Goal: Information Seeking & Learning: Learn about a topic

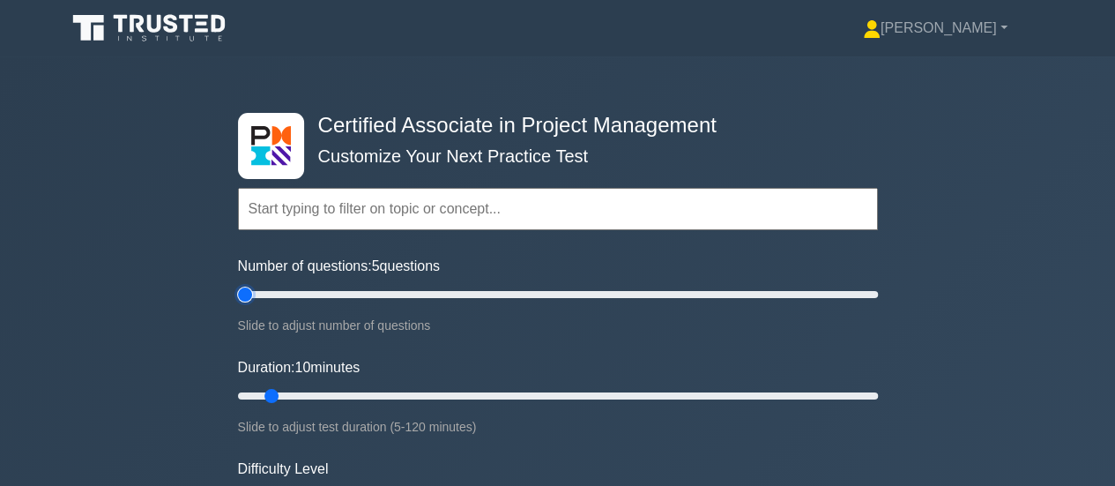
type input "5"
click at [238, 297] on input "Number of questions: 5 questions" at bounding box center [558, 294] width 640 height 21
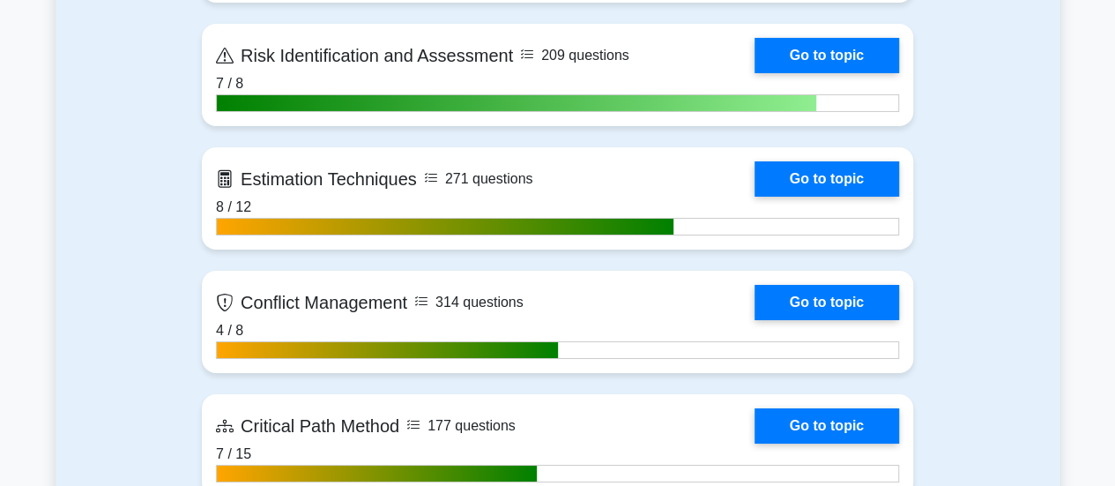
scroll to position [3613, 0]
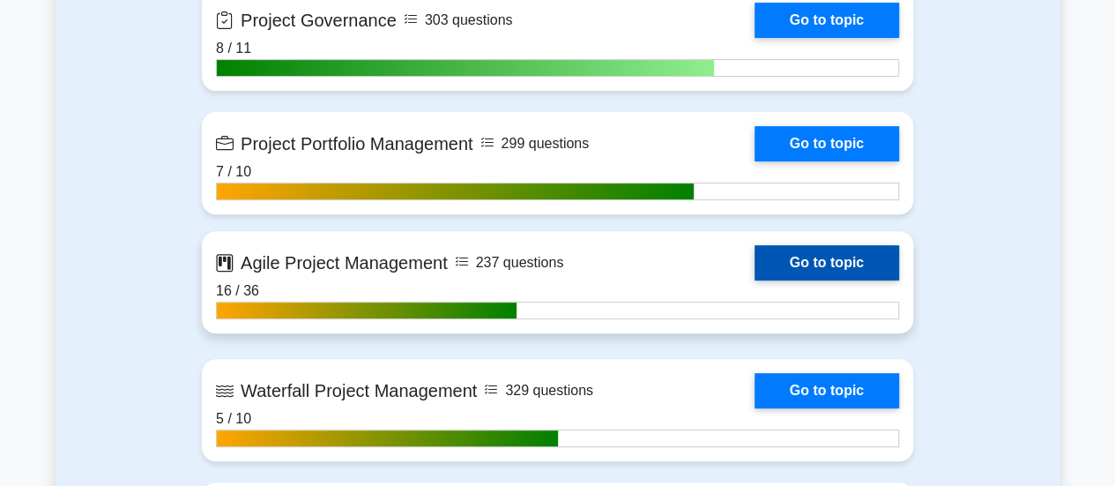
click at [754, 257] on link "Go to topic" at bounding box center [826, 262] width 145 height 35
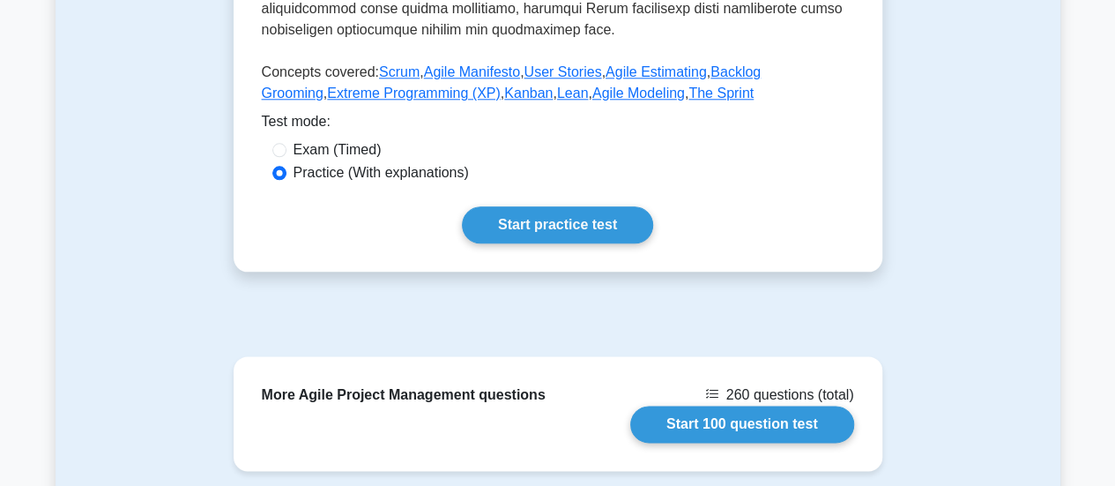
scroll to position [835, 0]
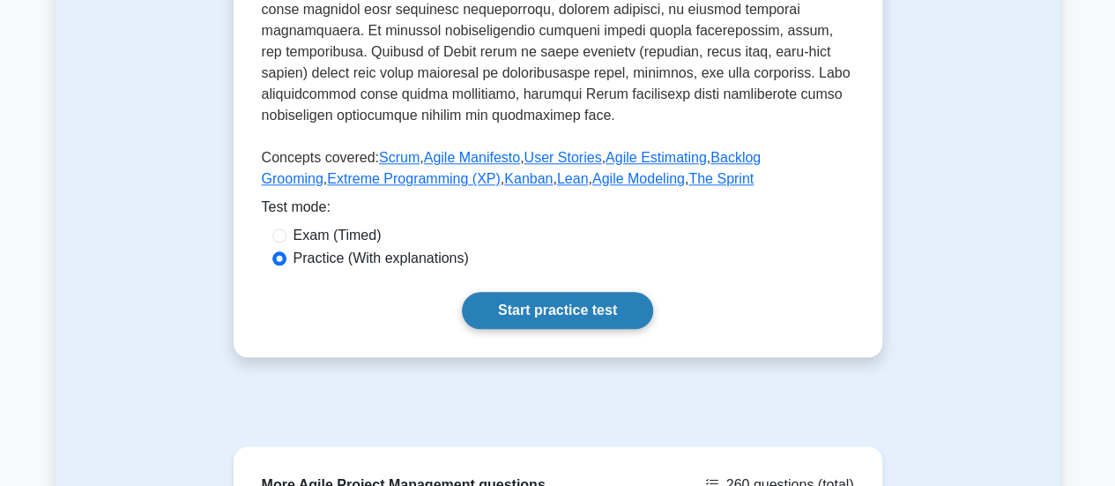
click at [548, 292] on link "Start practice test" at bounding box center [557, 310] width 191 height 37
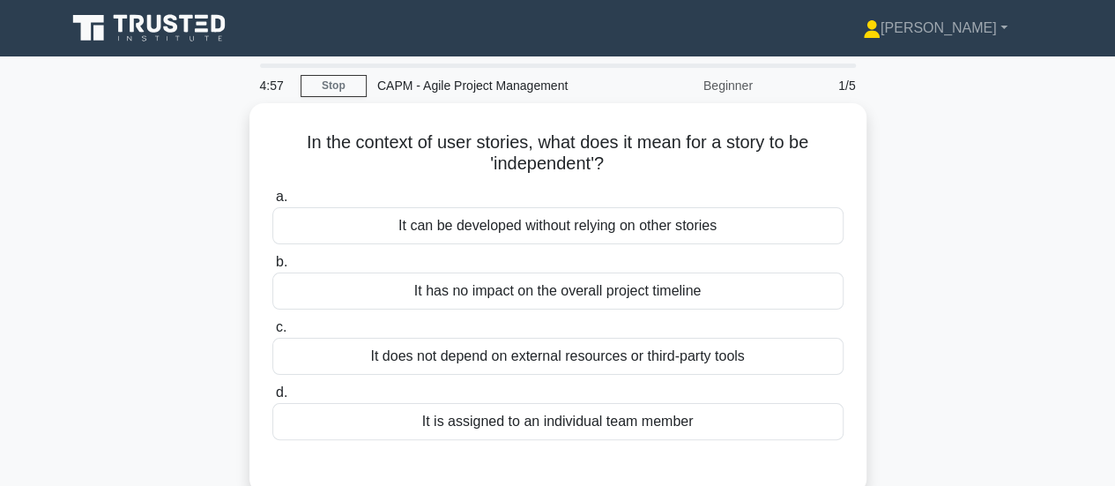
drag, startPoint x: 708, startPoint y: 419, endPoint x: 110, endPoint y: 128, distance: 665.2
click at [110, 128] on div "In the context of user stories, what does it mean for a story to be 'independen…" at bounding box center [558, 308] width 1004 height 411
copy div "In the context of user stories, what does it mean for a story to be 'independen…"
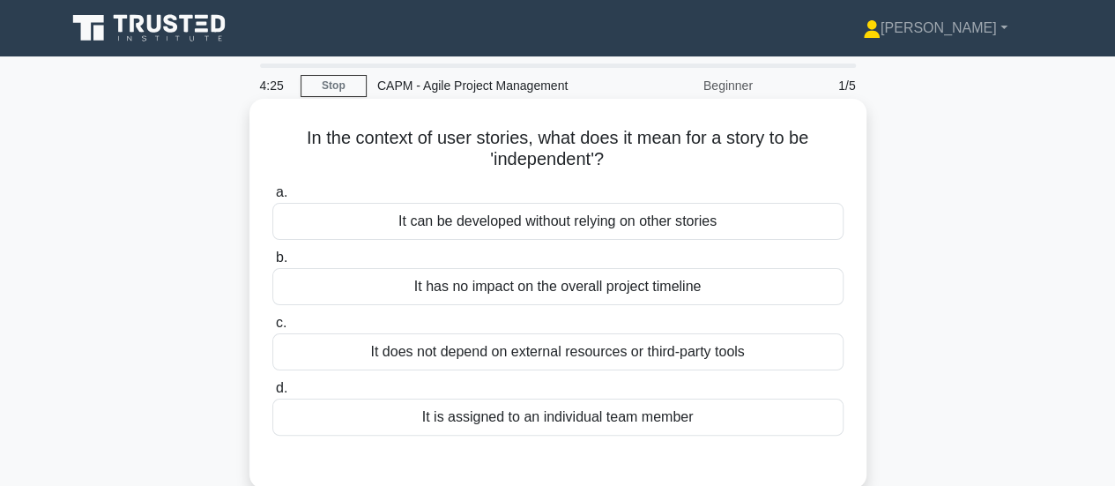
click at [642, 219] on div "It can be developed without relying on other stories" at bounding box center [557, 221] width 571 height 37
click at [272, 198] on input "a. It can be developed without relying on other stories" at bounding box center [272, 192] width 0 height 11
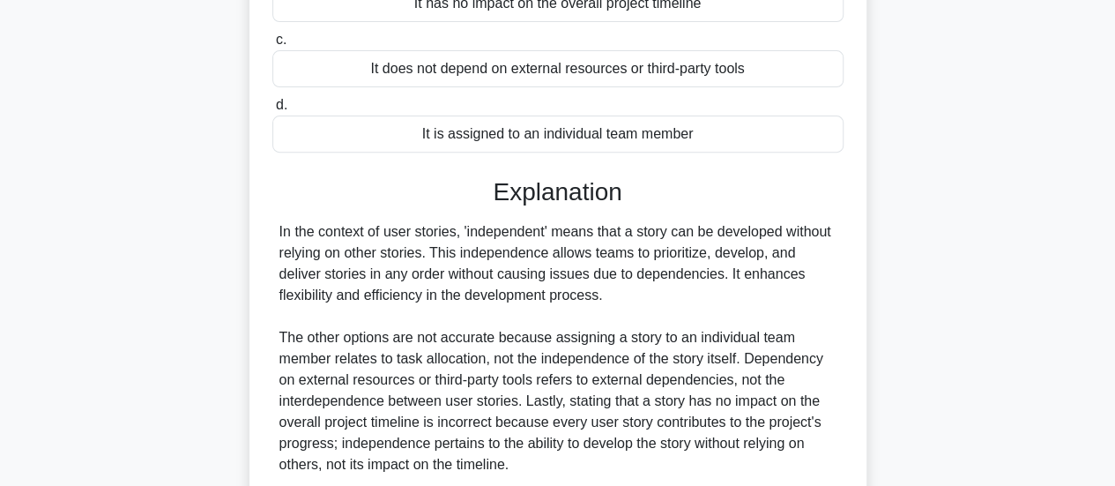
scroll to position [466, 0]
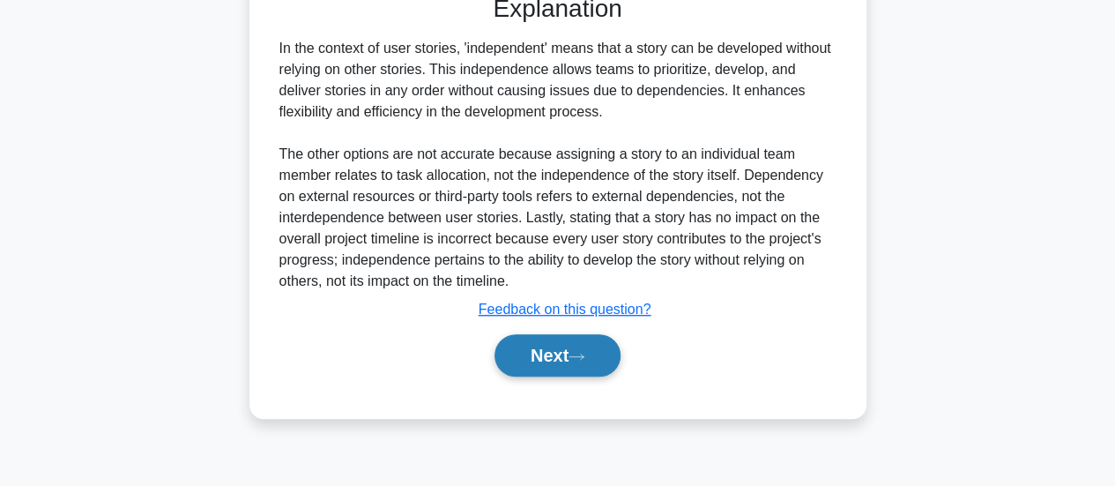
click at [578, 345] on button "Next" at bounding box center [557, 355] width 126 height 42
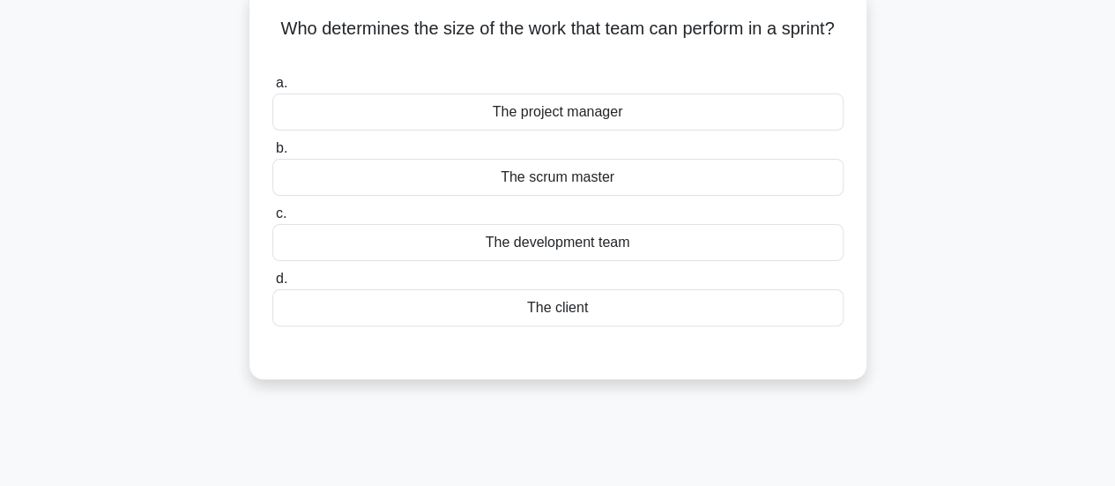
scroll to position [0, 0]
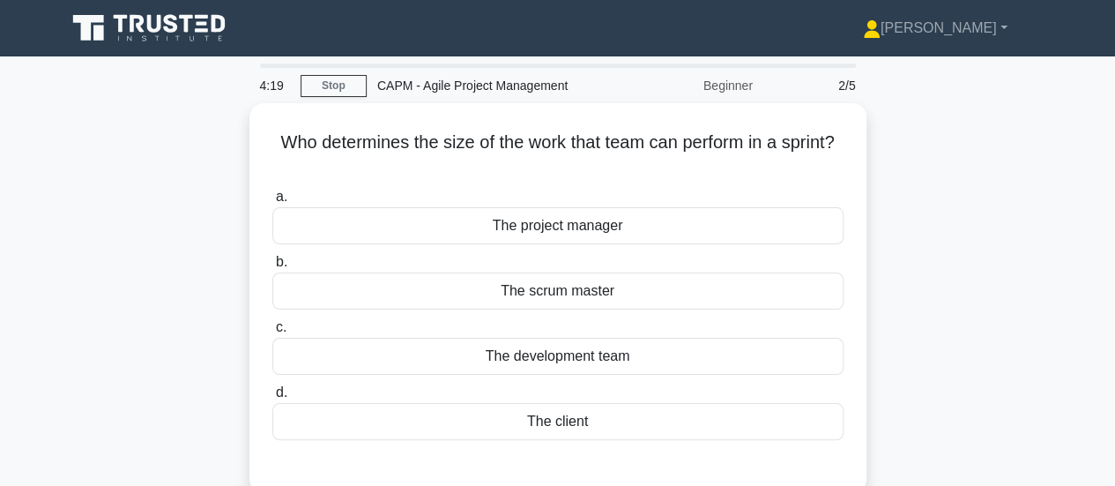
drag, startPoint x: 636, startPoint y: 309, endPoint x: 238, endPoint y: 143, distance: 431.7
click at [238, 143] on div "Who determines the size of the work that team can perform in a sprint? .spinner…" at bounding box center [558, 308] width 1004 height 411
copy div "Who determines the size of the work that team can perform in a sprint? .spinner…"
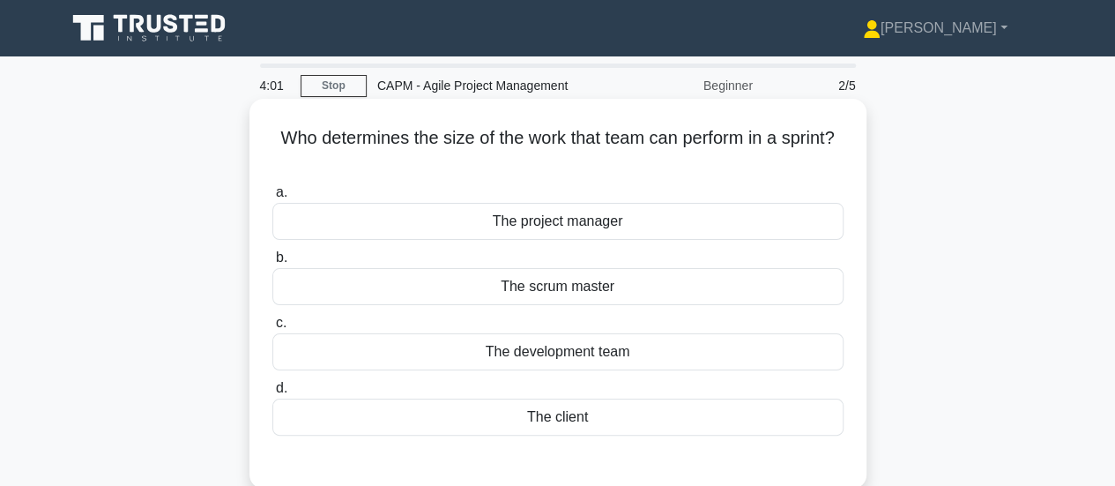
click at [564, 288] on div "The scrum master" at bounding box center [557, 286] width 571 height 37
click at [272, 263] on input "b. The scrum master" at bounding box center [272, 257] width 0 height 11
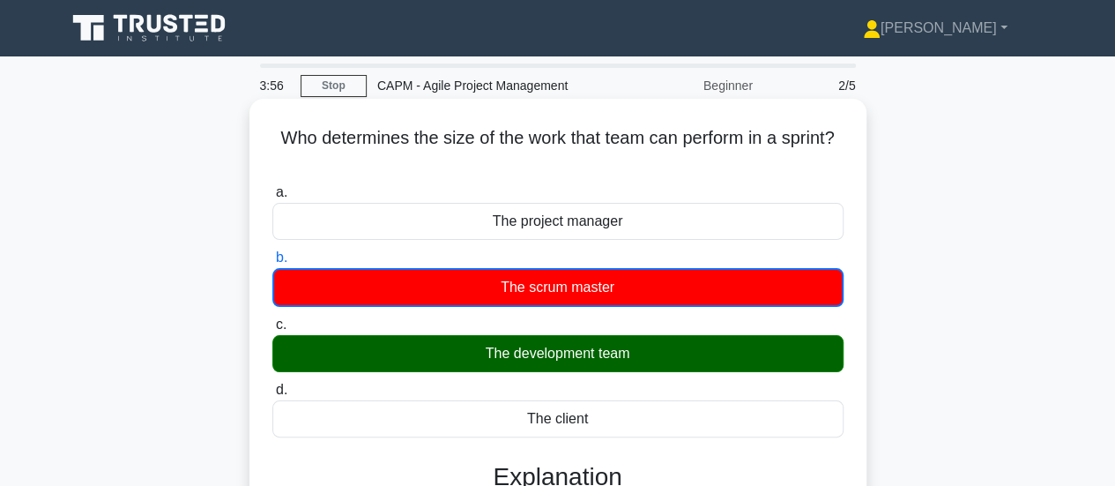
scroll to position [441, 0]
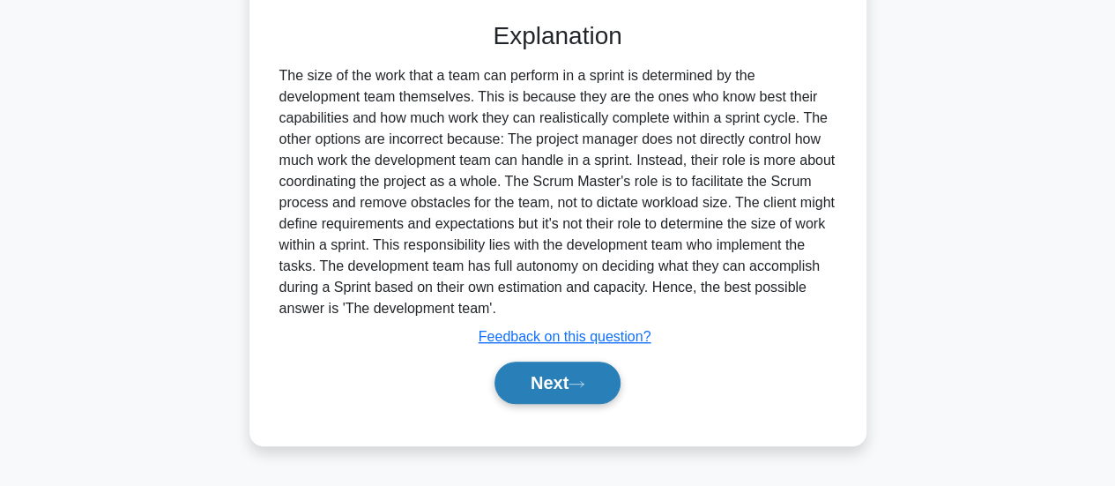
click at [574, 397] on button "Next" at bounding box center [557, 382] width 126 height 42
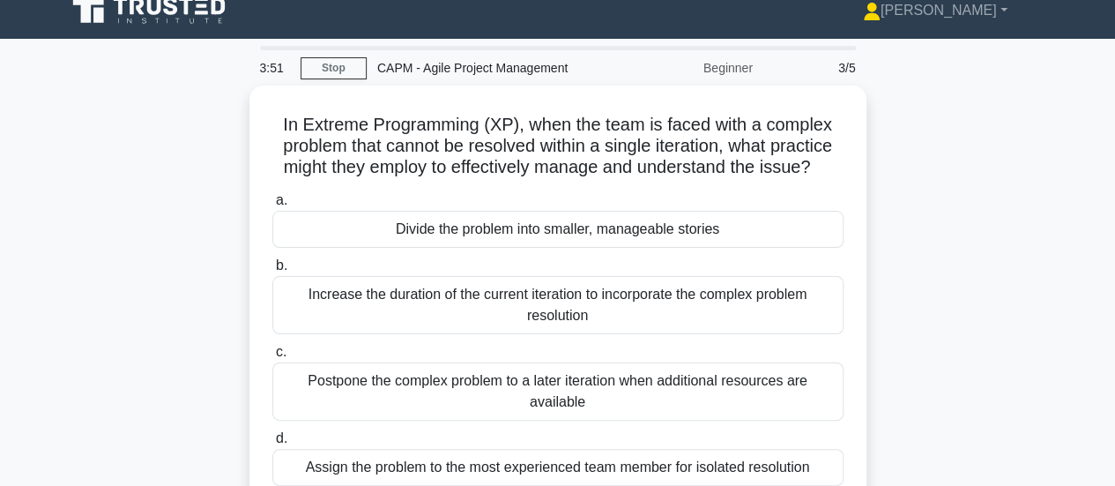
scroll to position [0, 0]
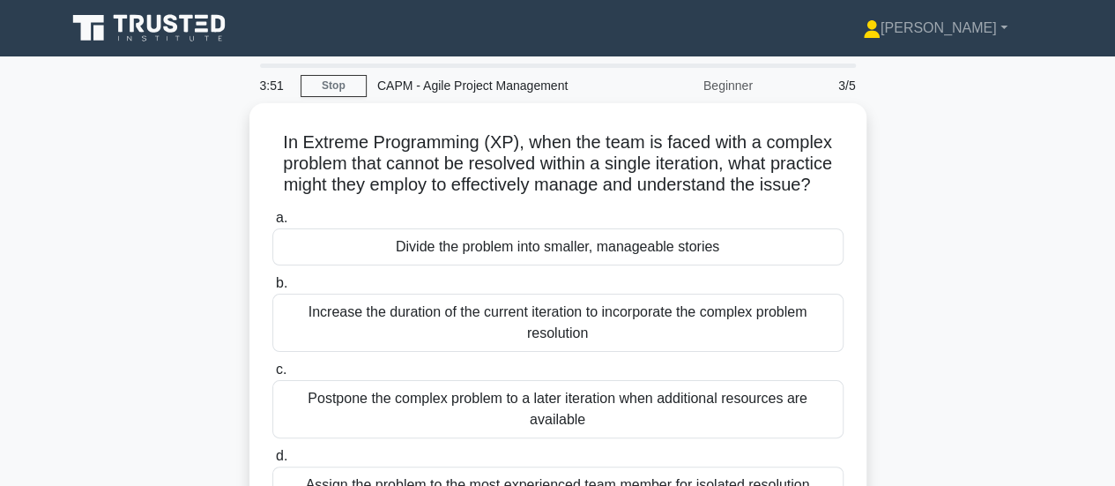
drag, startPoint x: 811, startPoint y: 302, endPoint x: 226, endPoint y: -1, distance: 658.9
click at [226, 0] on body "Mubarak Profile Settings" at bounding box center [557, 476] width 1115 height 952
copy body "Mubarak Profile Settings 3:51 Stop CAPM - Agile Project Management Beginner 3/5…"
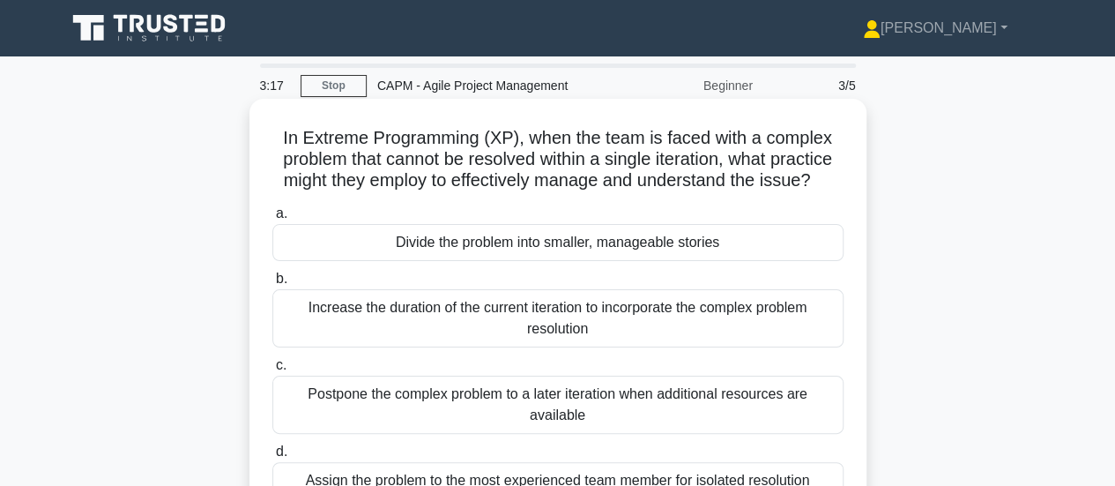
click at [619, 241] on div "Divide the problem into smaller, manageable stories" at bounding box center [557, 242] width 571 height 37
click at [272, 219] on input "a. Divide the problem into smaller, manageable stories" at bounding box center [272, 213] width 0 height 11
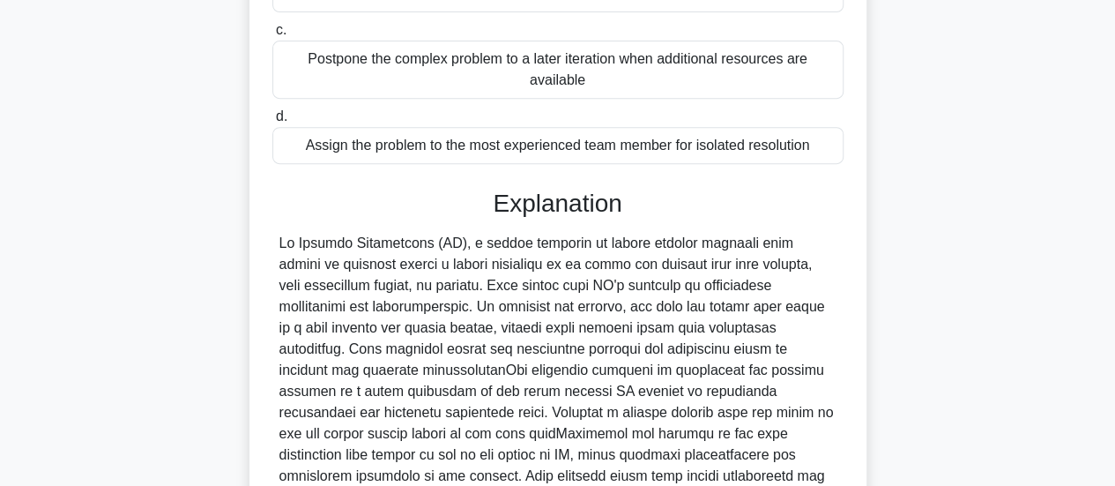
scroll to position [577, 0]
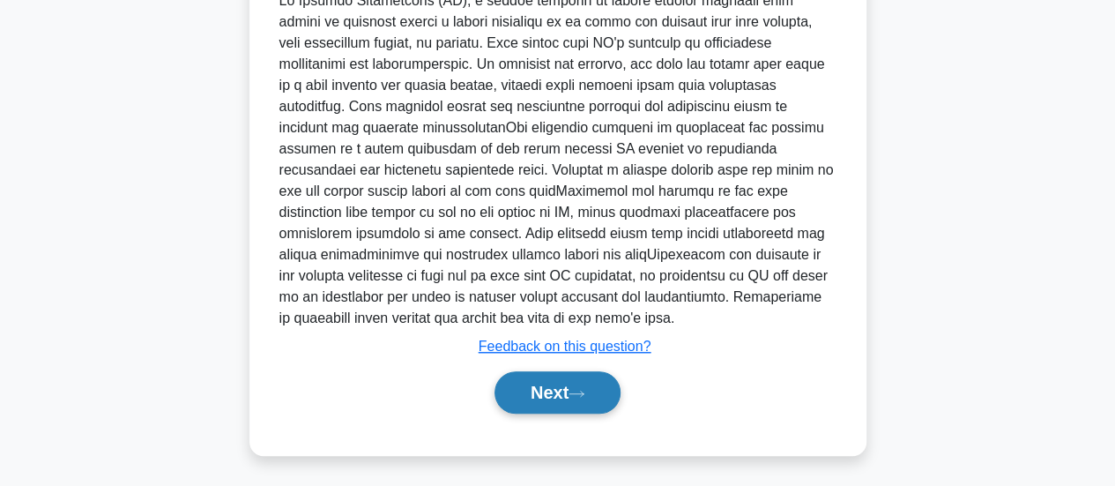
click at [584, 389] on icon at bounding box center [576, 394] width 16 height 10
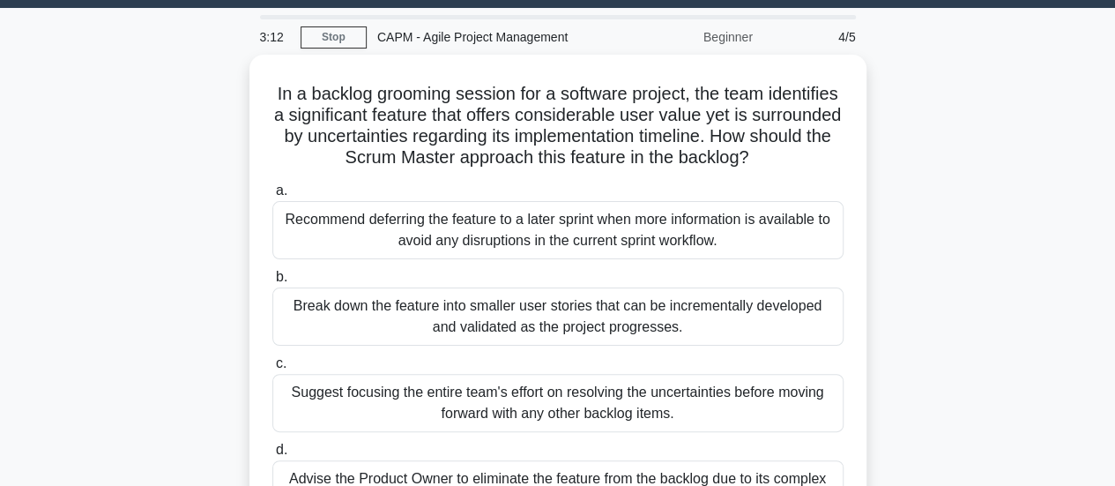
scroll to position [0, 0]
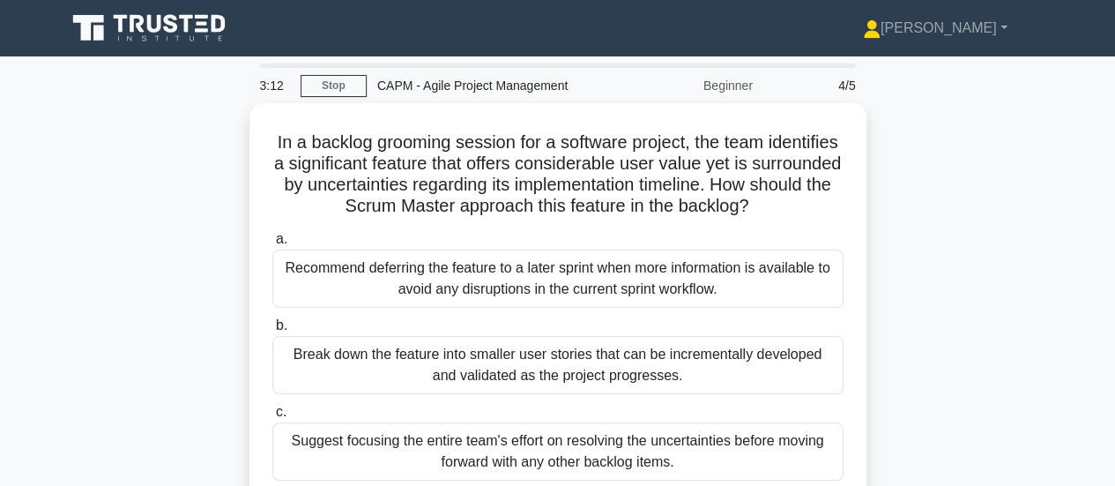
drag, startPoint x: 708, startPoint y: 255, endPoint x: 240, endPoint y: -42, distance: 554.9
click at [240, 0] on html "[PERSON_NAME] Profile Settings Profile" at bounding box center [557, 476] width 1115 height 952
copy body "Mubarak Profile Settings 3:12 Stop CAPM - Agile Project Management Beginner 4/5…"
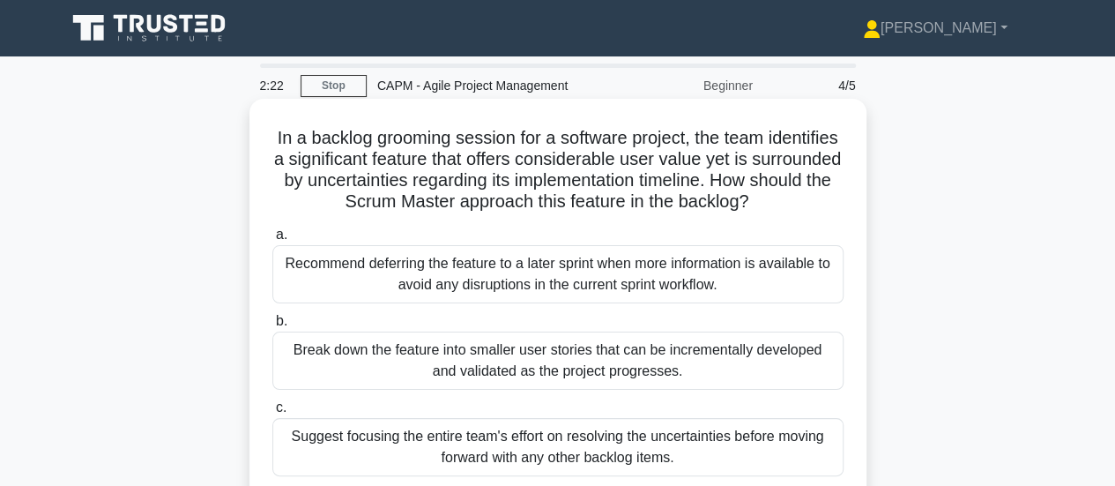
click at [481, 350] on div "Break down the feature into smaller user stories that can be incrementally deve…" at bounding box center [557, 360] width 571 height 58
click at [272, 327] on input "b. Break down the feature into smaller user stories that can be incrementally d…" at bounding box center [272, 320] width 0 height 11
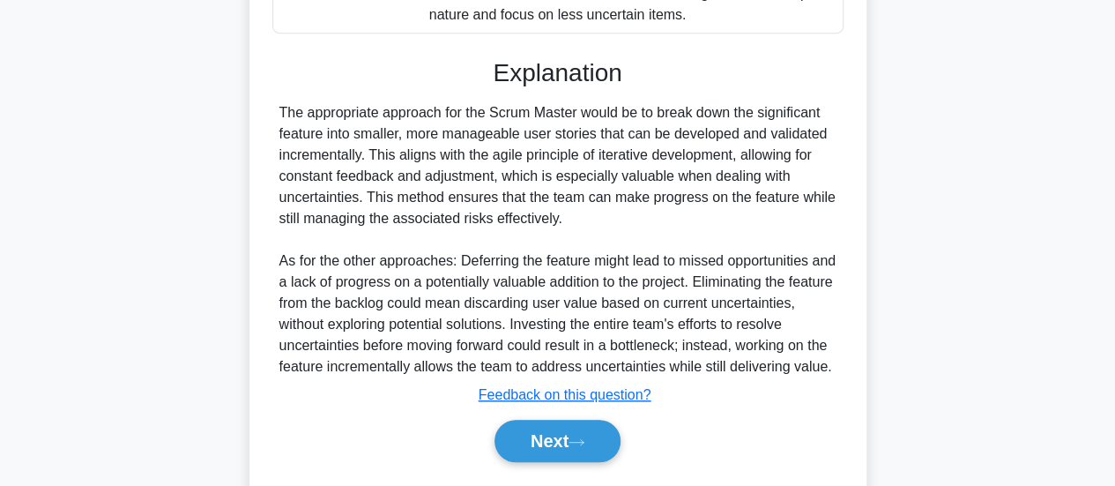
scroll to position [598, 0]
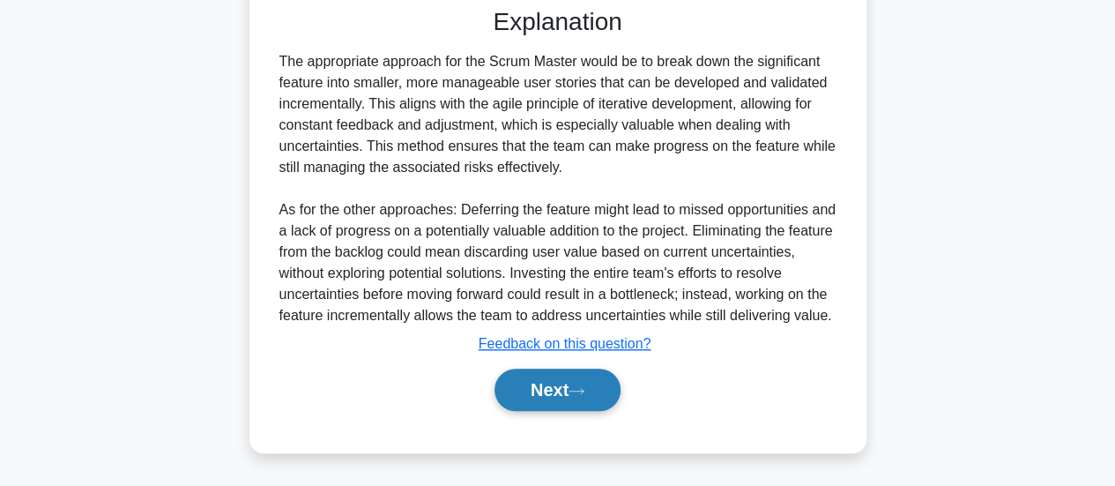
click at [560, 392] on button "Next" at bounding box center [557, 389] width 126 height 42
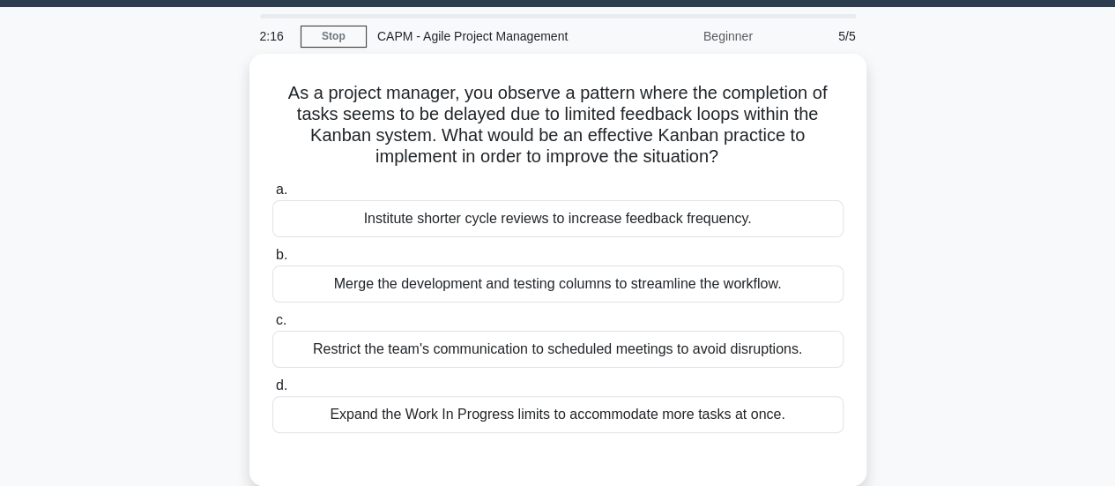
scroll to position [0, 0]
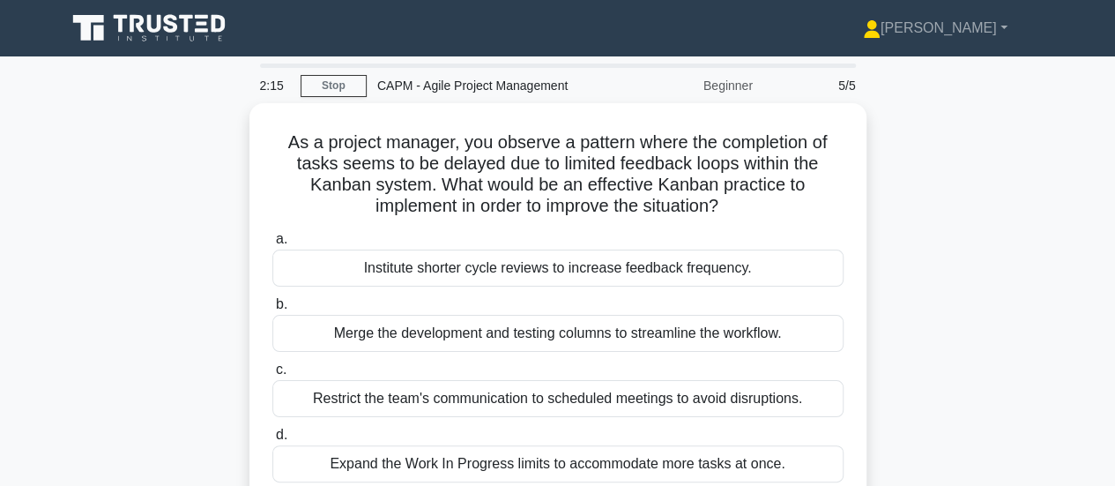
drag, startPoint x: 791, startPoint y: 291, endPoint x: 219, endPoint y: -3, distance: 642.7
click at [219, 0] on html "[PERSON_NAME] Profile Settings Profile" at bounding box center [557, 476] width 1115 height 952
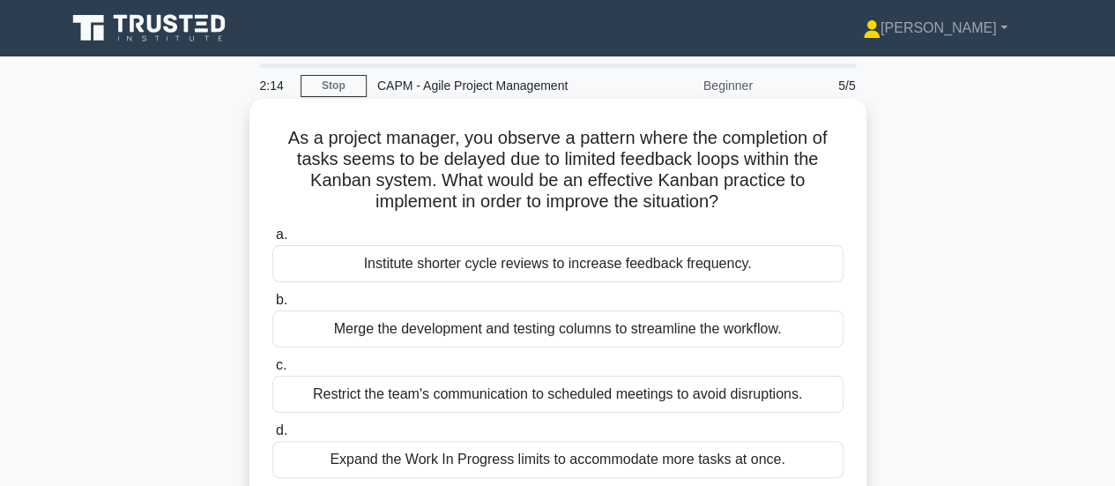
copy body "Mubarak Profile Settings 2:16 Stop CAPM - Agile Project Management Beginner 5/5…"
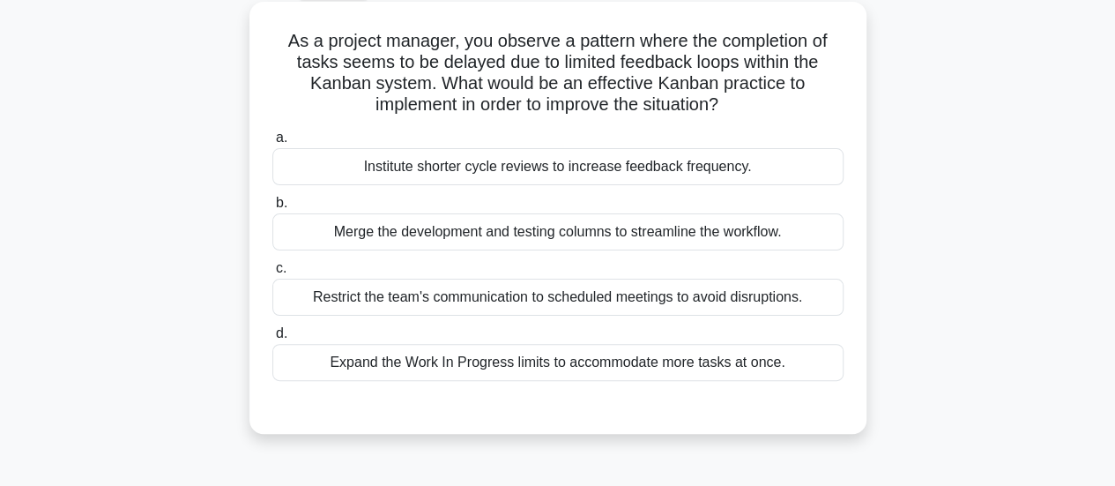
scroll to position [176, 0]
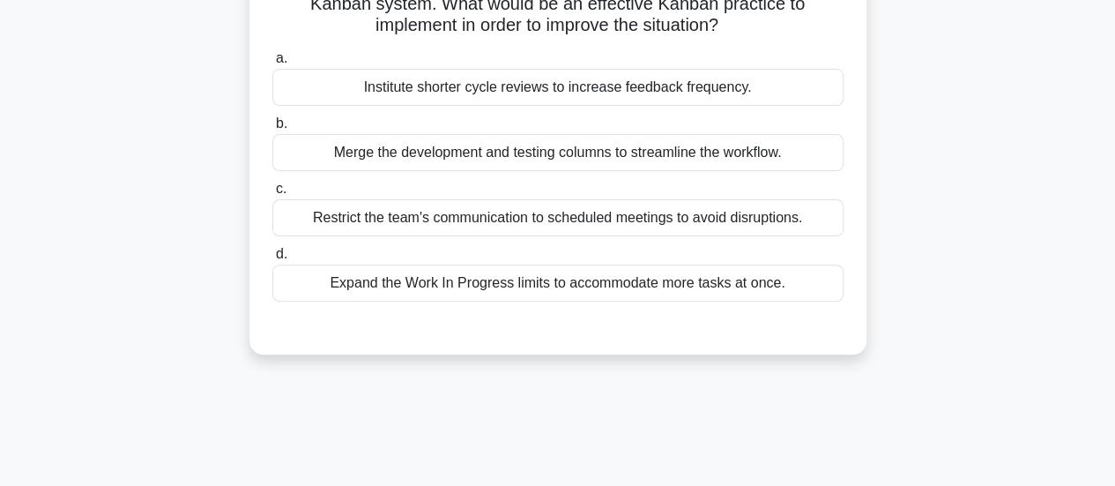
click at [493, 218] on div "Restrict the team's communication to scheduled meetings to avoid disruptions." at bounding box center [557, 217] width 571 height 37
click at [272, 195] on input "c. Restrict the team's communication to scheduled meetings to avoid disruptions." at bounding box center [272, 188] width 0 height 11
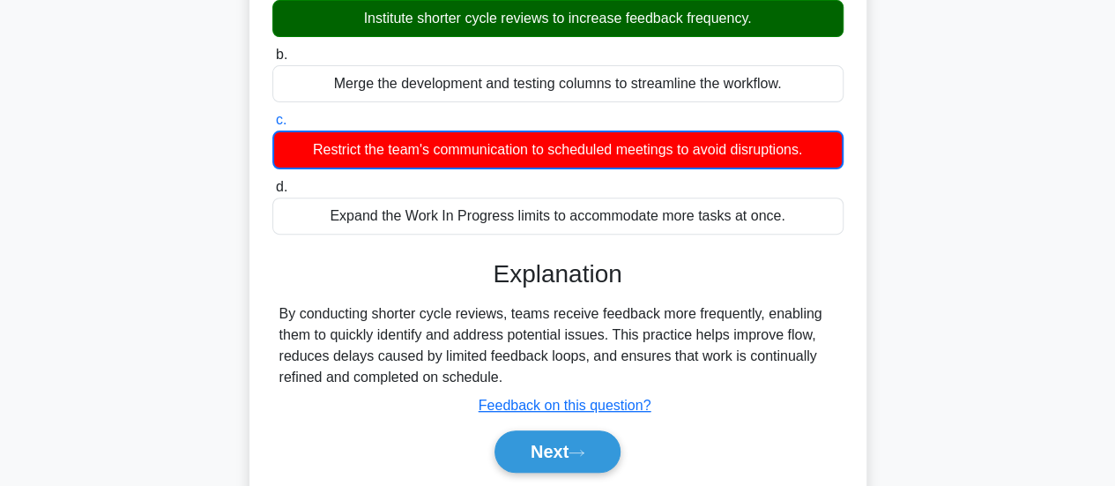
scroll to position [441, 0]
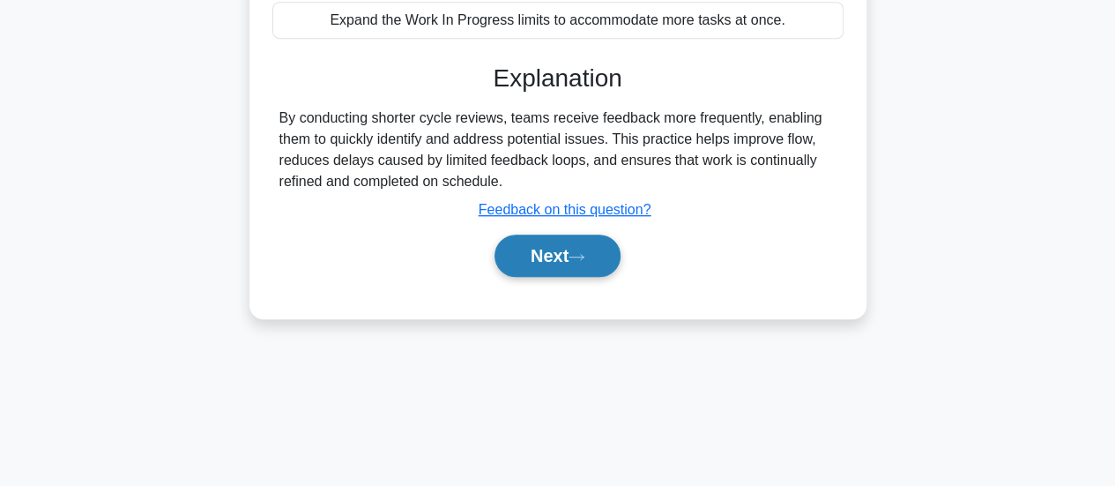
click at [602, 254] on button "Next" at bounding box center [557, 255] width 126 height 42
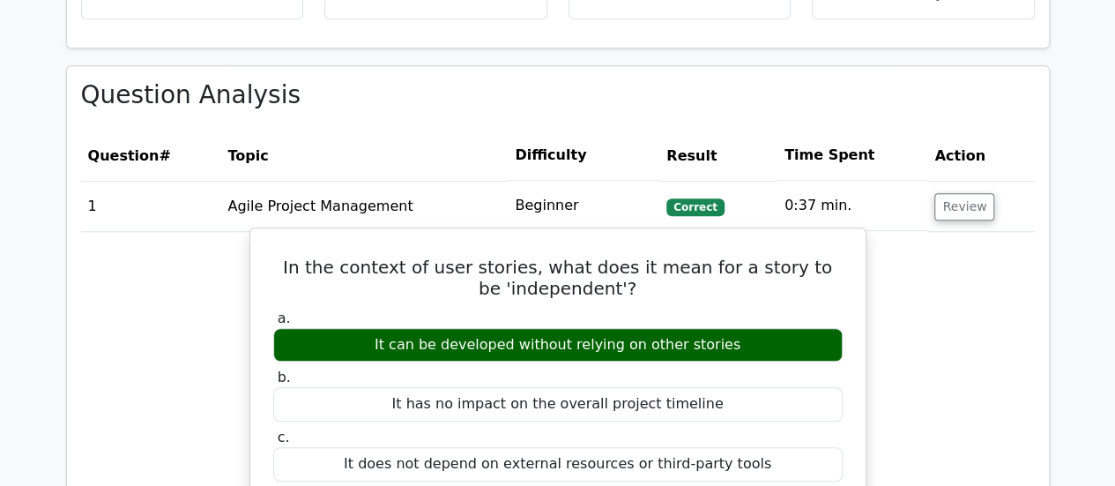
scroll to position [705, 0]
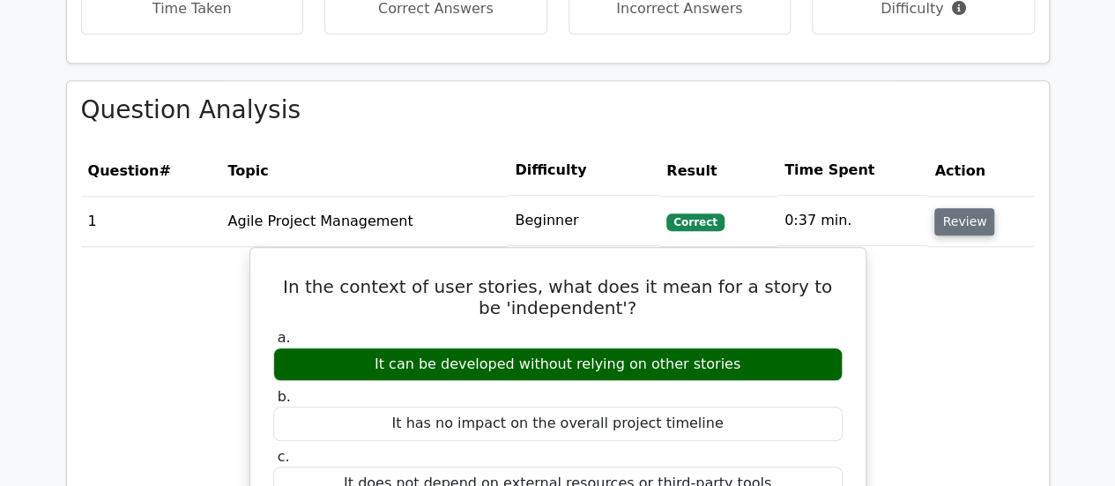
click at [953, 219] on button "Review" at bounding box center [964, 221] width 60 height 27
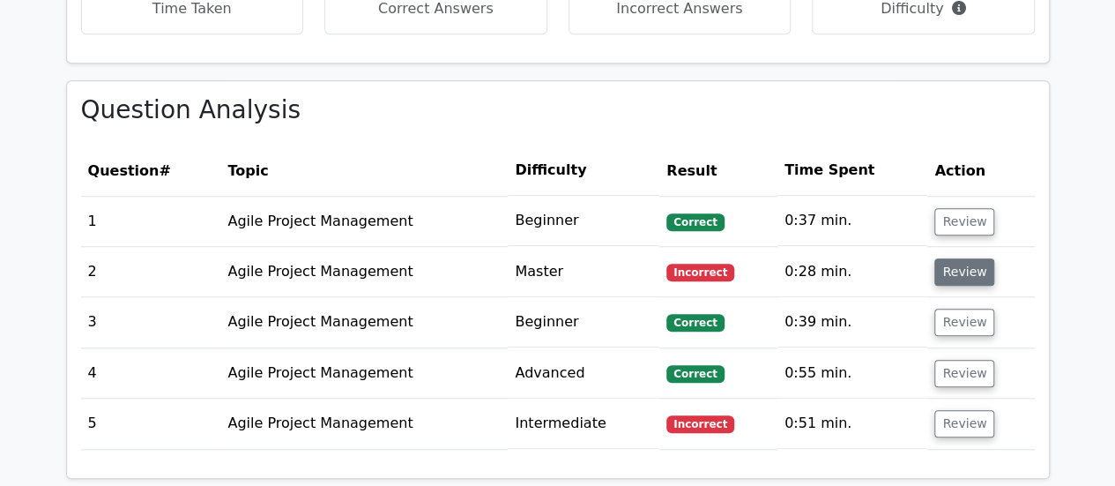
click at [951, 274] on button "Review" at bounding box center [964, 271] width 60 height 27
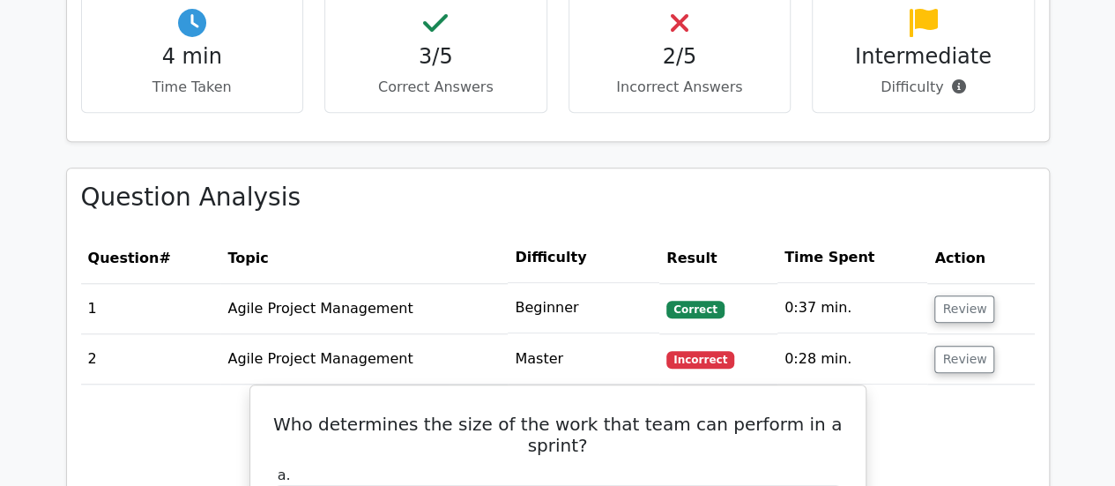
scroll to position [600, 0]
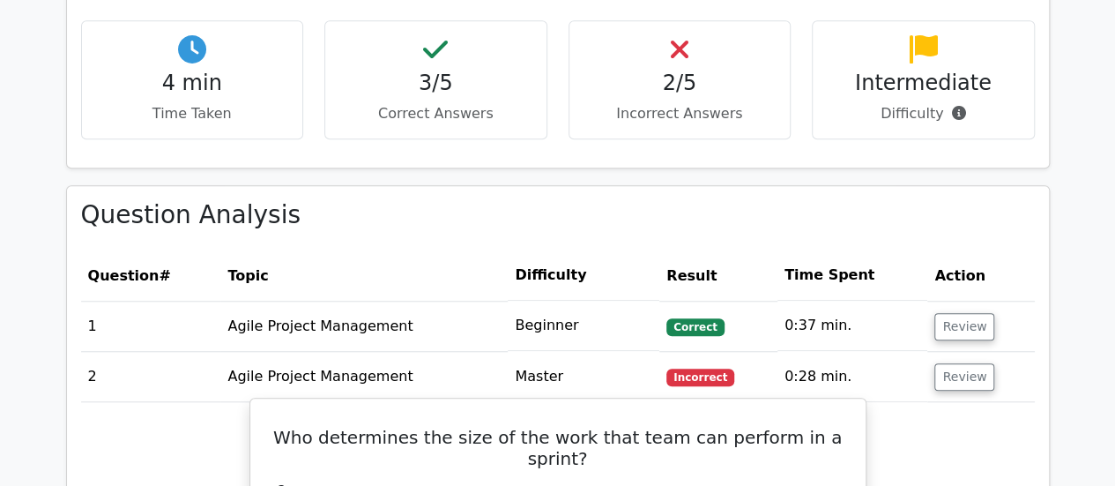
drag, startPoint x: 608, startPoint y: 416, endPoint x: 266, endPoint y: 420, distance: 341.9
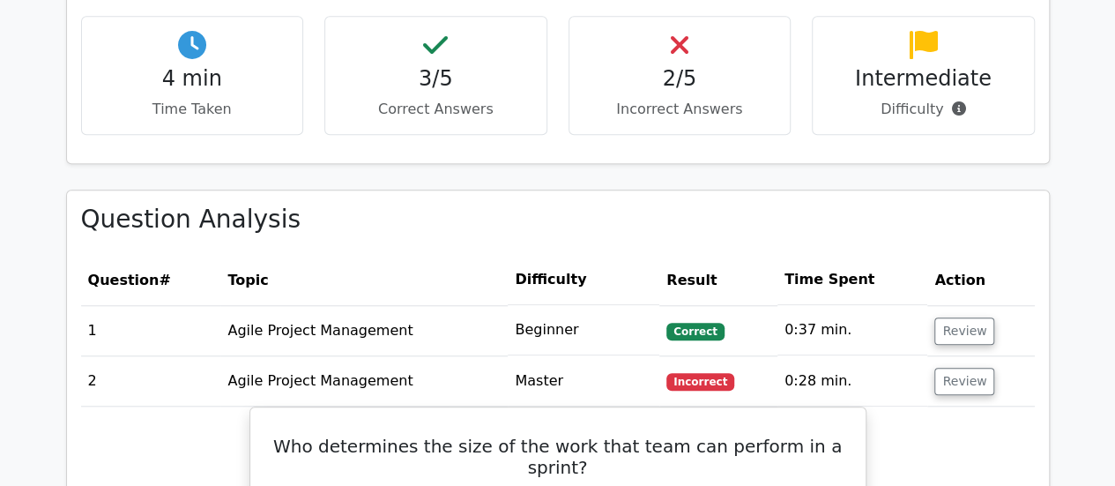
copy div "Who determines the size of the work that team can perform in a sprint? a. The p…"
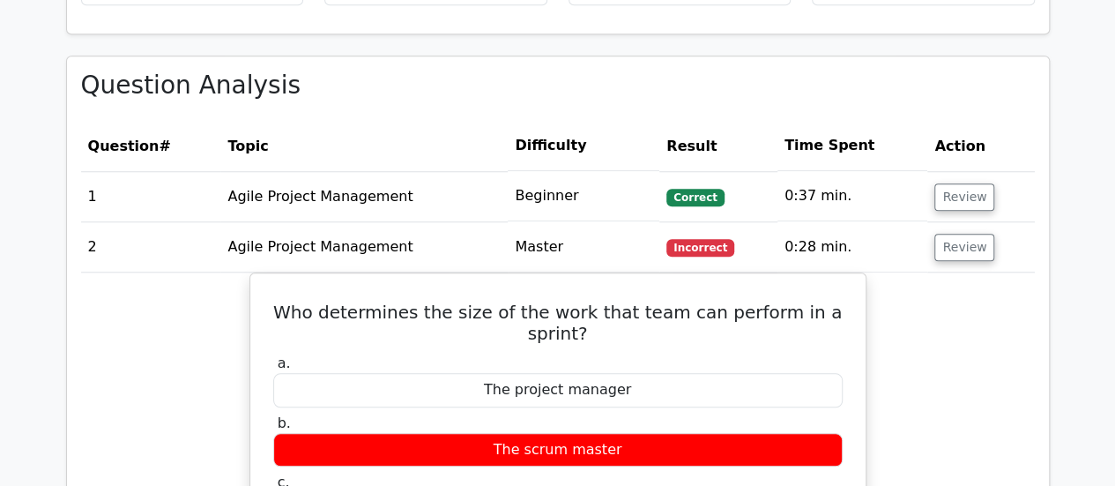
scroll to position [953, 0]
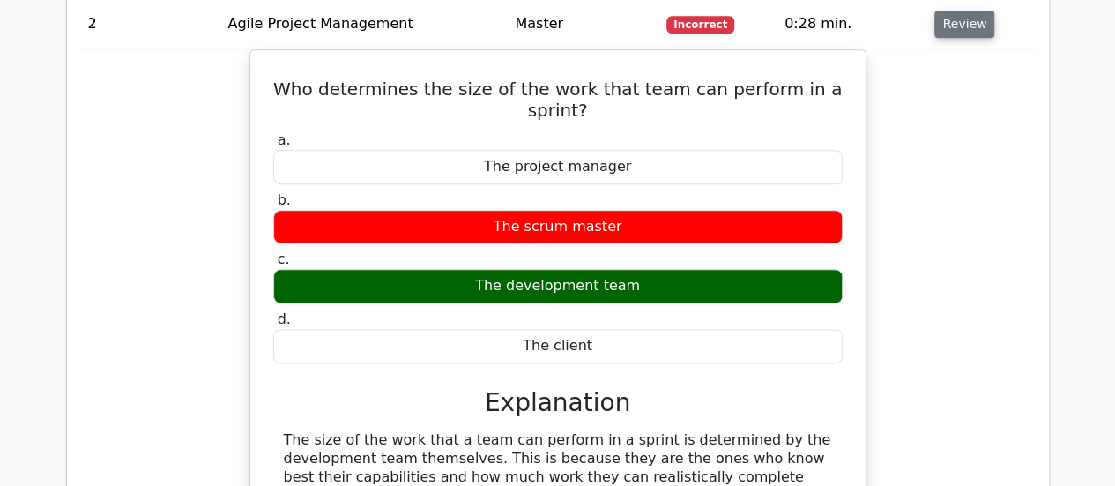
click at [955, 29] on button "Review" at bounding box center [964, 24] width 60 height 27
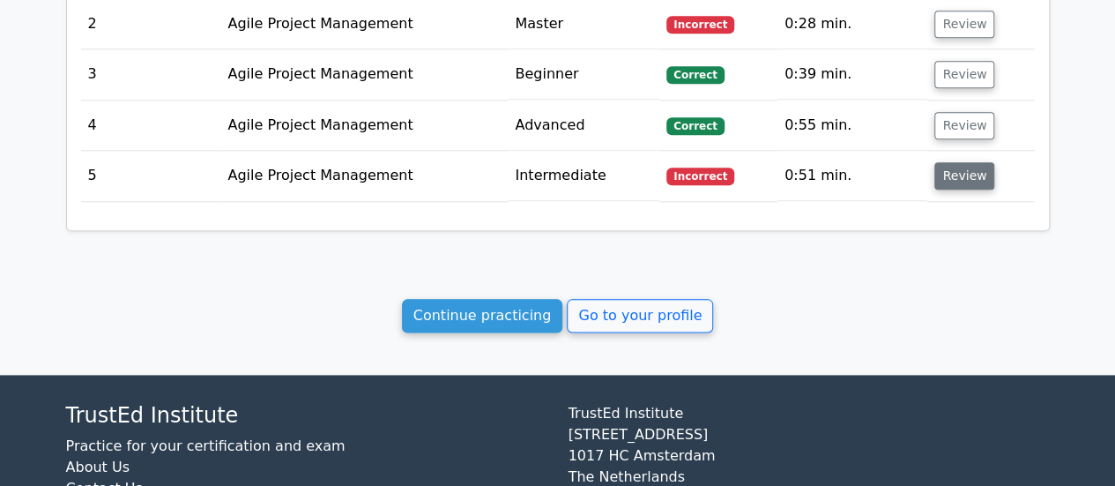
click at [963, 172] on button "Review" at bounding box center [964, 175] width 60 height 27
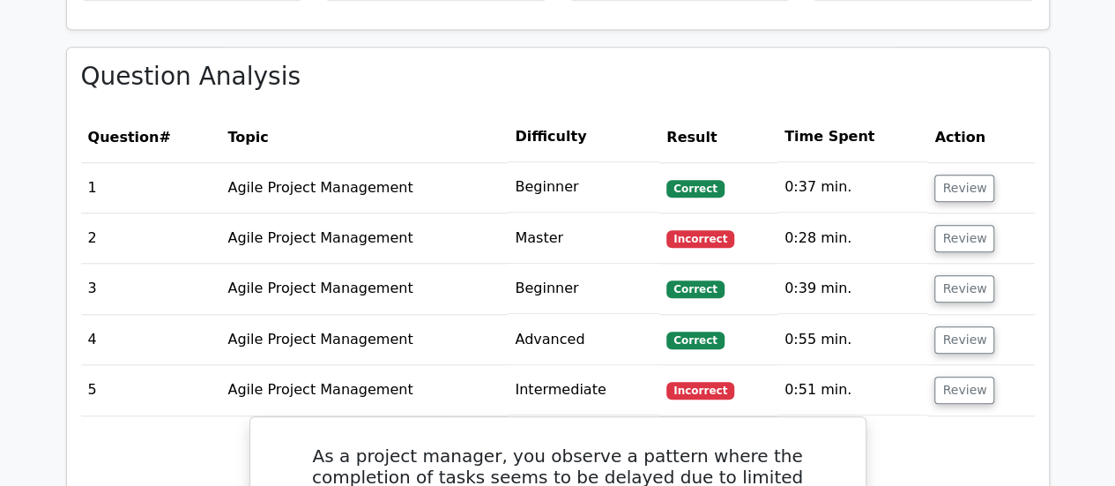
scroll to position [750, 0]
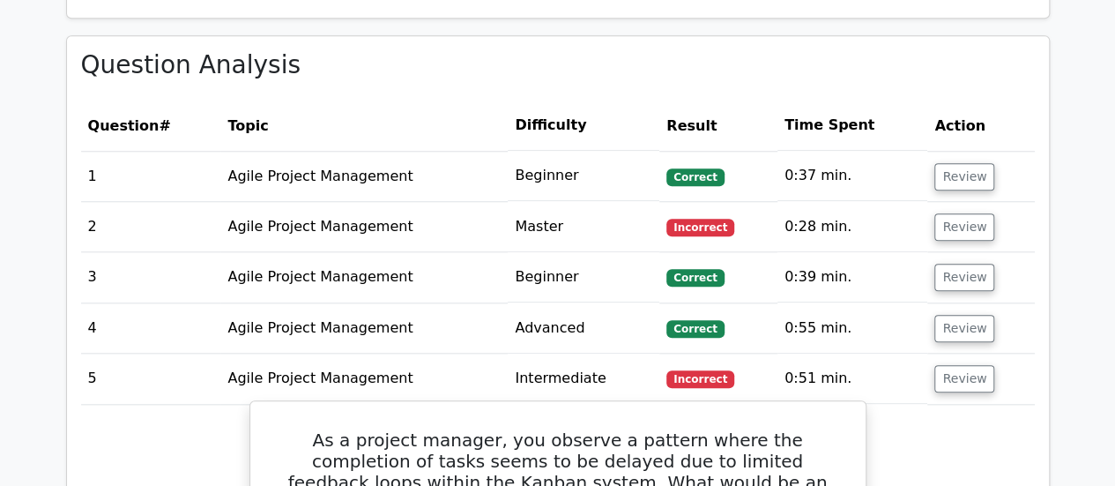
drag, startPoint x: 529, startPoint y: 330, endPoint x: 268, endPoint y: 397, distance: 269.3
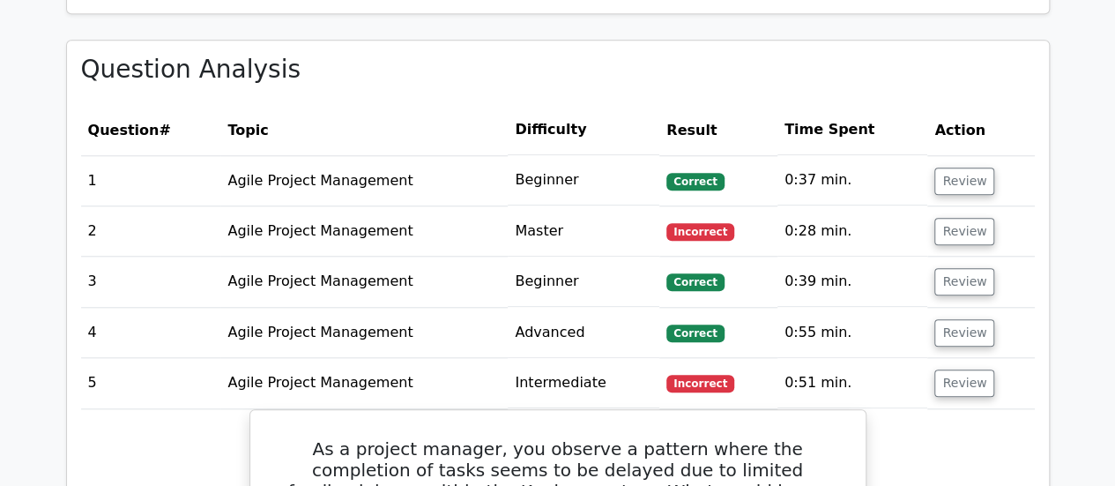
copy div "As a project manager, you observe a pattern where the completion of tasks seems…"
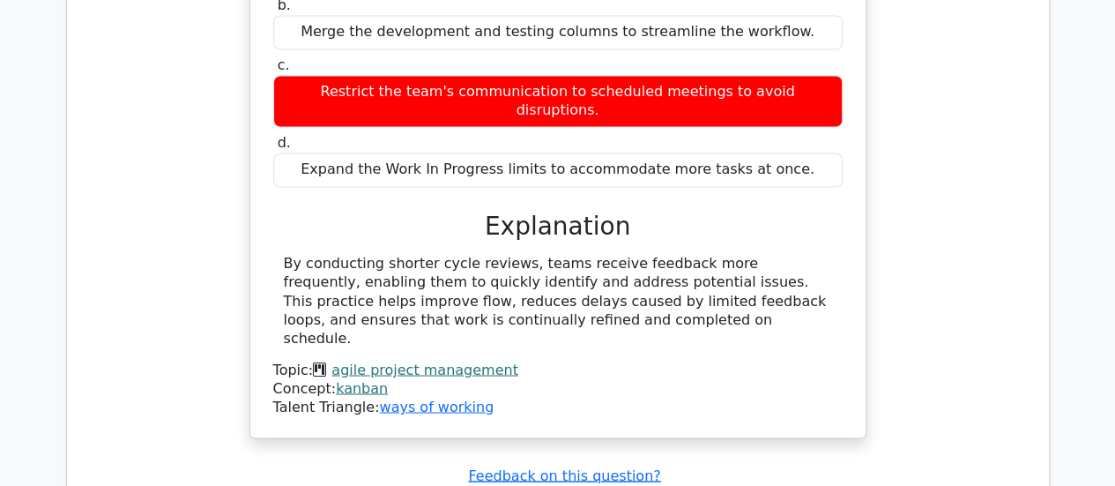
scroll to position [1702, 0]
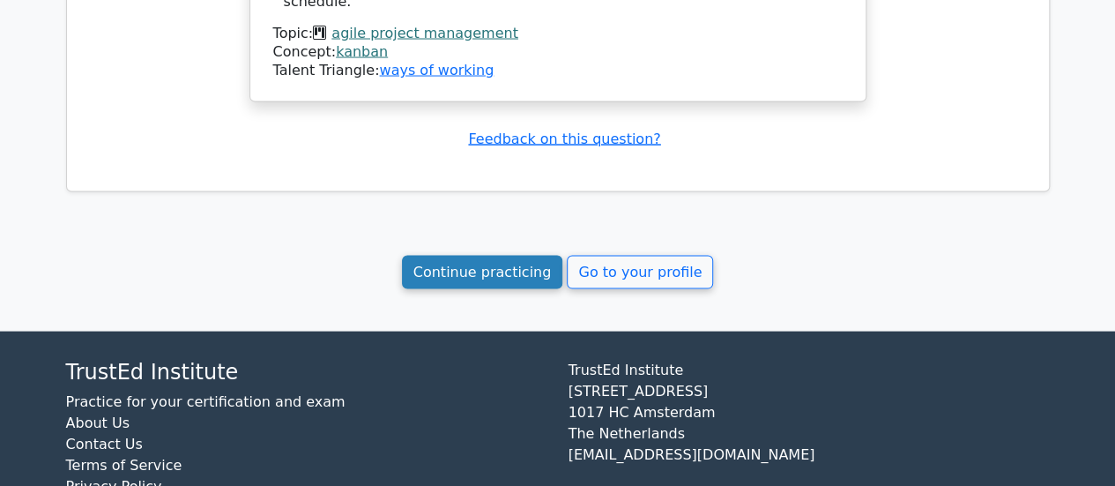
click at [500, 256] on link "Continue practicing" at bounding box center [482, 272] width 161 height 33
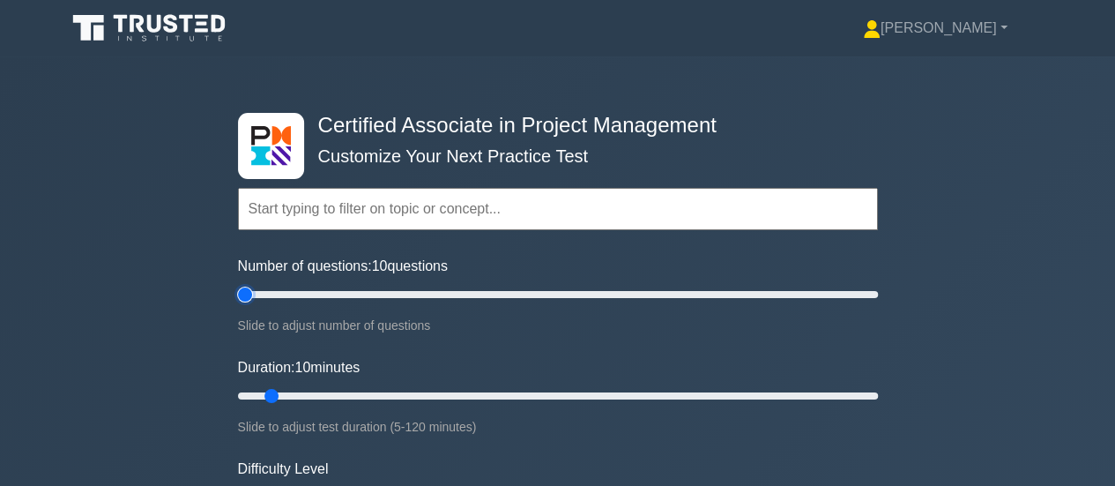
drag, startPoint x: 261, startPoint y: 293, endPoint x: 174, endPoint y: 286, distance: 86.6
type input "5"
click at [238, 286] on input "Number of questions: 10 questions" at bounding box center [558, 294] width 640 height 21
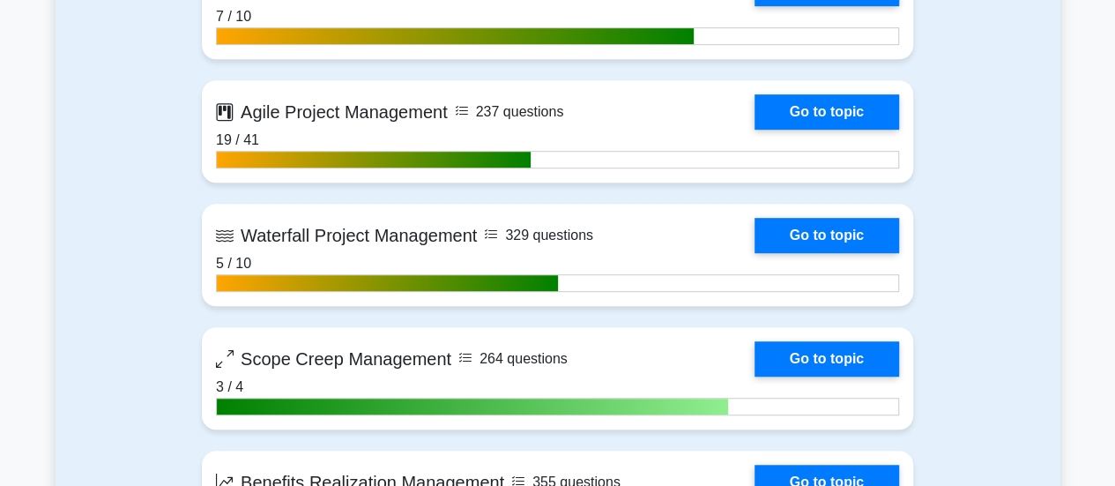
scroll to position [3701, 0]
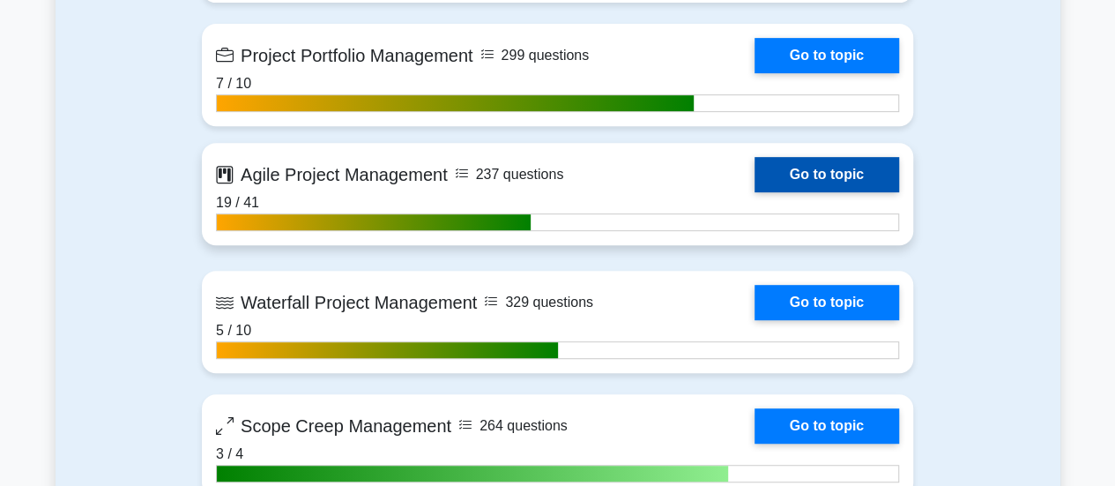
click at [754, 167] on link "Go to topic" at bounding box center [826, 174] width 145 height 35
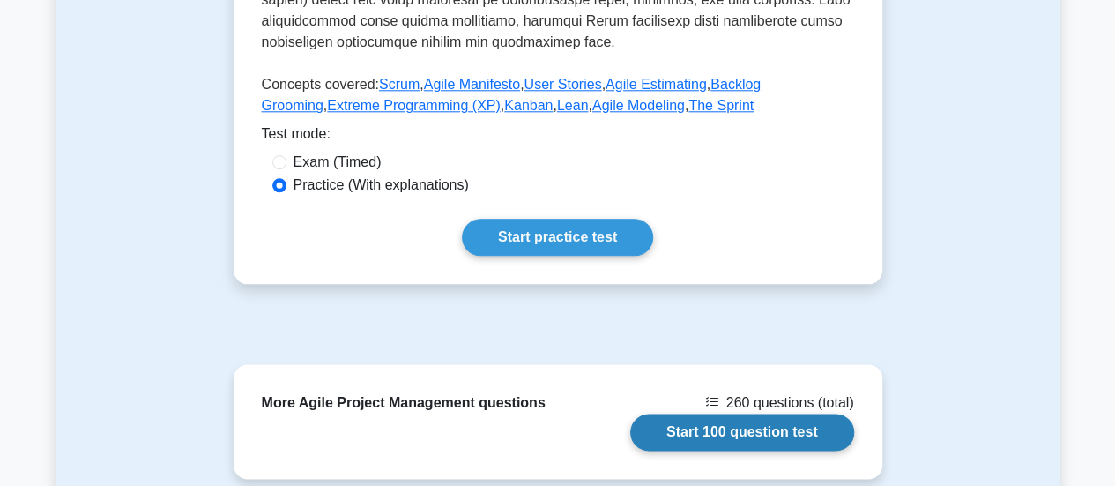
scroll to position [1057, 0]
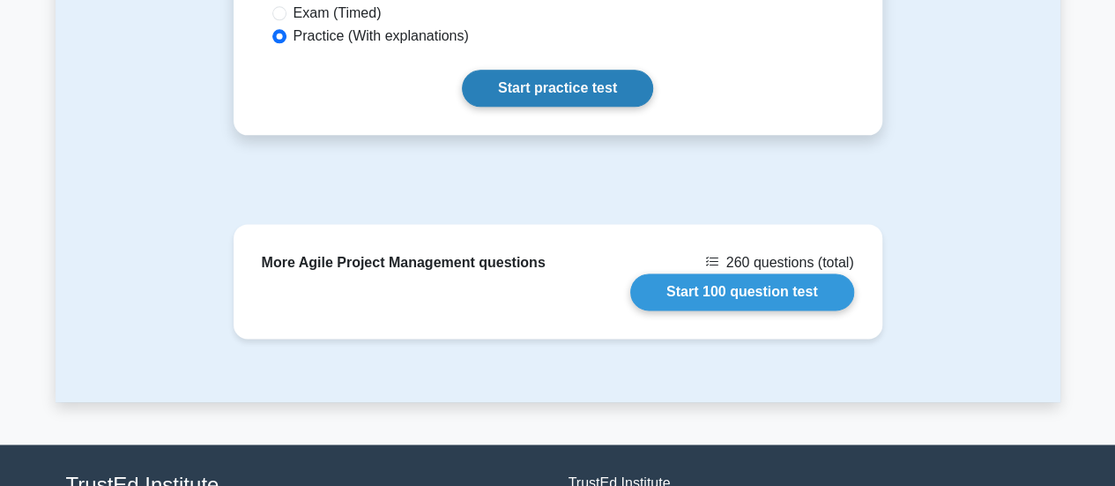
click at [528, 70] on link "Start practice test" at bounding box center [557, 88] width 191 height 37
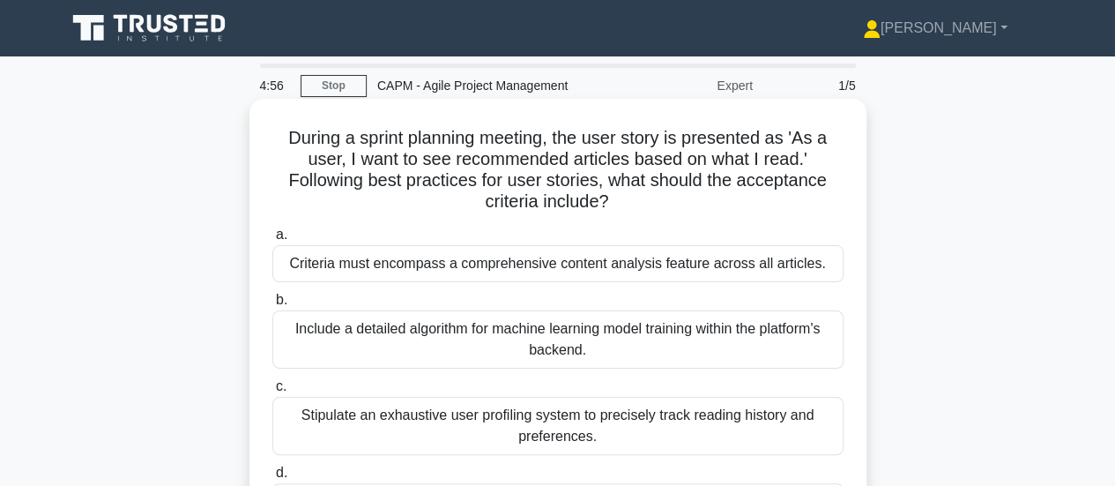
drag, startPoint x: 852, startPoint y: 237, endPoint x: 249, endPoint y: 114, distance: 615.2
click at [250, 117] on div "During a sprint planning meeting, the user story is presented as 'As a user, I …" at bounding box center [557, 346] width 617 height 495
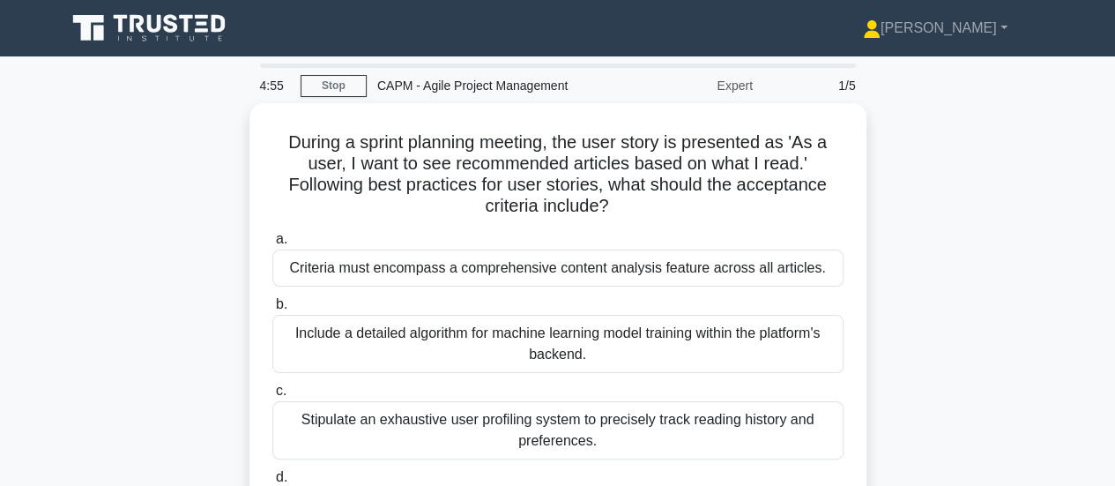
copy div "During a sprint planning meeting, the user story is presented as 'As a user, I …"
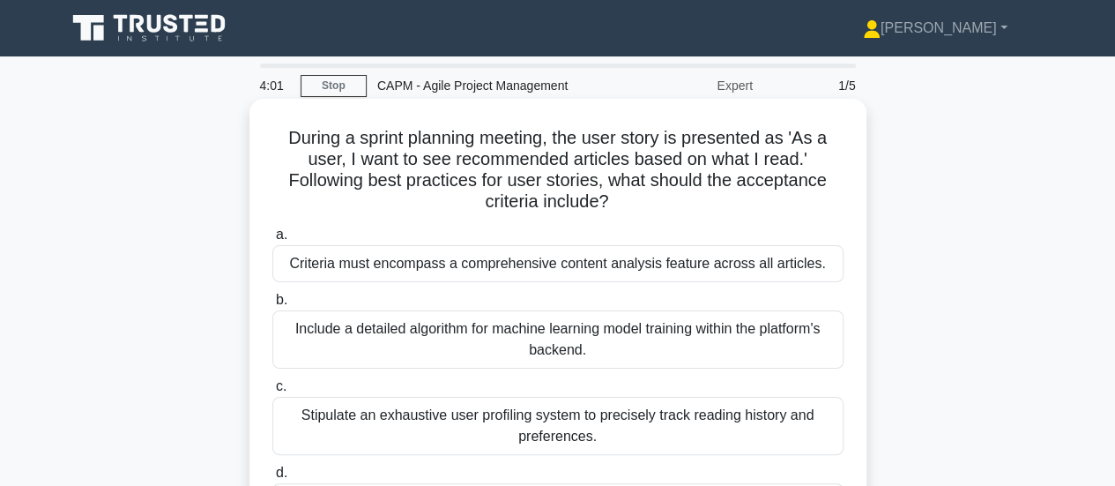
click at [460, 254] on div "Criteria must encompass a comprehensive content analysis feature across all art…" at bounding box center [557, 263] width 571 height 37
click at [272, 241] on input "a. Criteria must encompass a comprehensive content analysis feature across all …" at bounding box center [272, 234] width 0 height 11
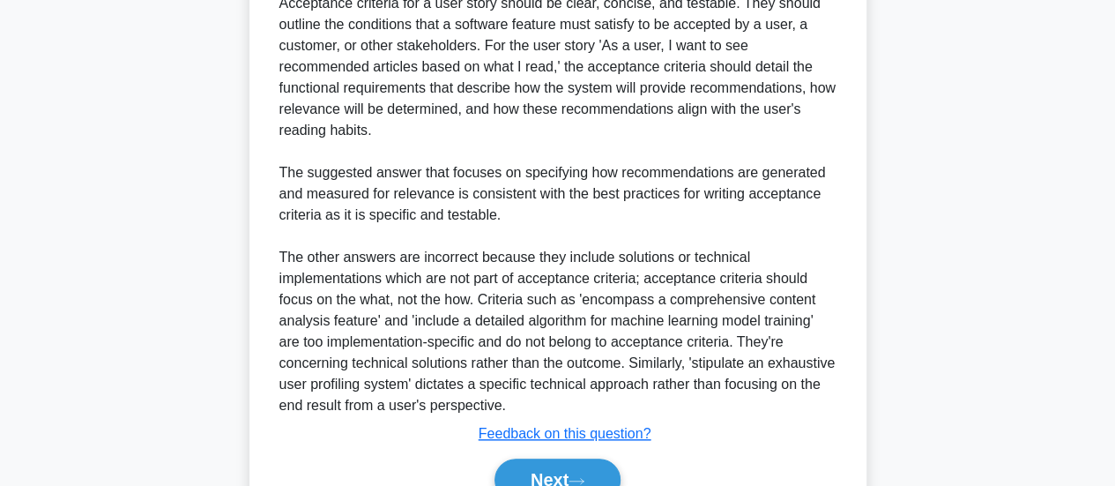
scroll to position [707, 0]
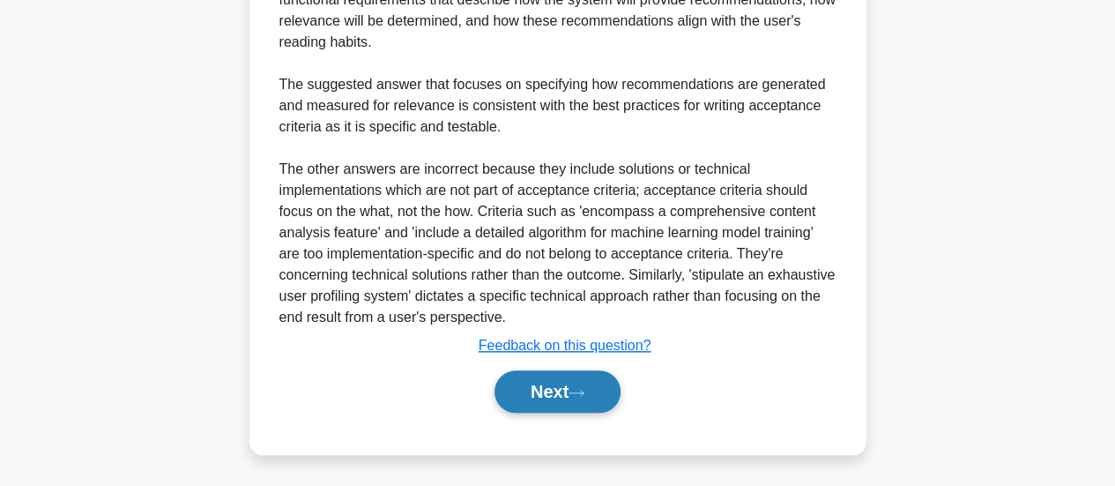
click at [533, 391] on button "Next" at bounding box center [557, 391] width 126 height 42
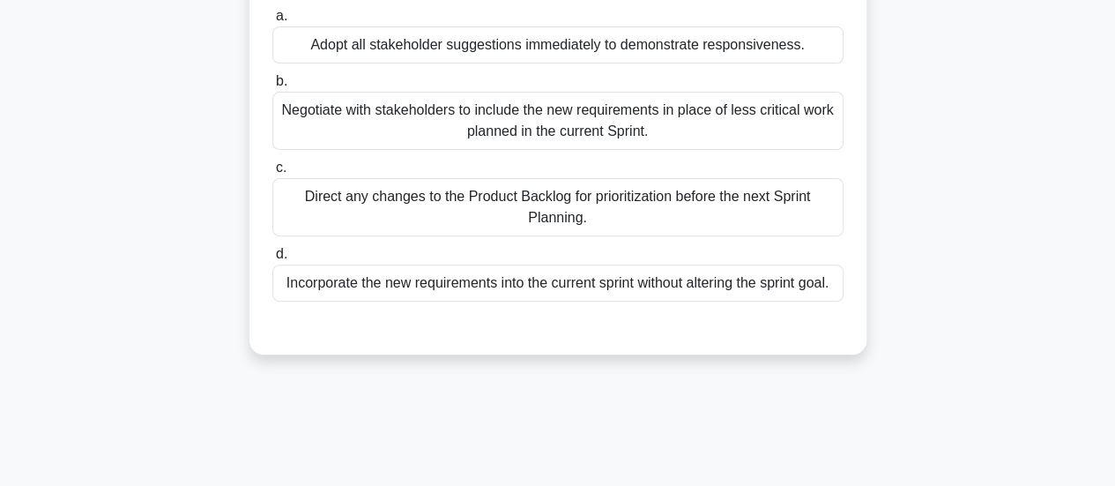
scroll to position [0, 0]
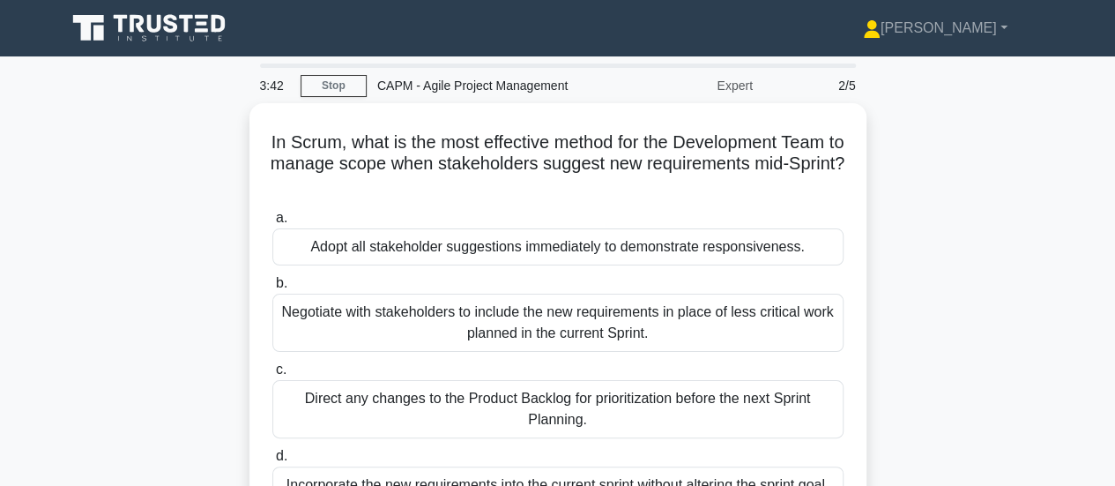
drag, startPoint x: 835, startPoint y: 275, endPoint x: 241, endPoint y: 117, distance: 615.3
click at [241, 117] on div "In Scrum, what is the most effective method for the Development Team to manage …" at bounding box center [558, 340] width 1004 height 474
copy div "In Scrum, what is the most effective method for the Development Team to manage …"
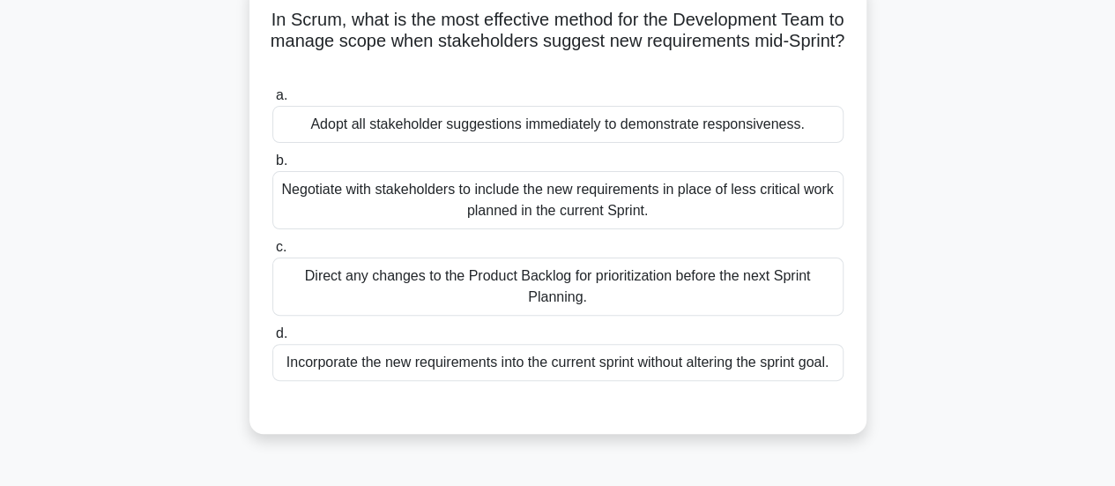
scroll to position [176, 0]
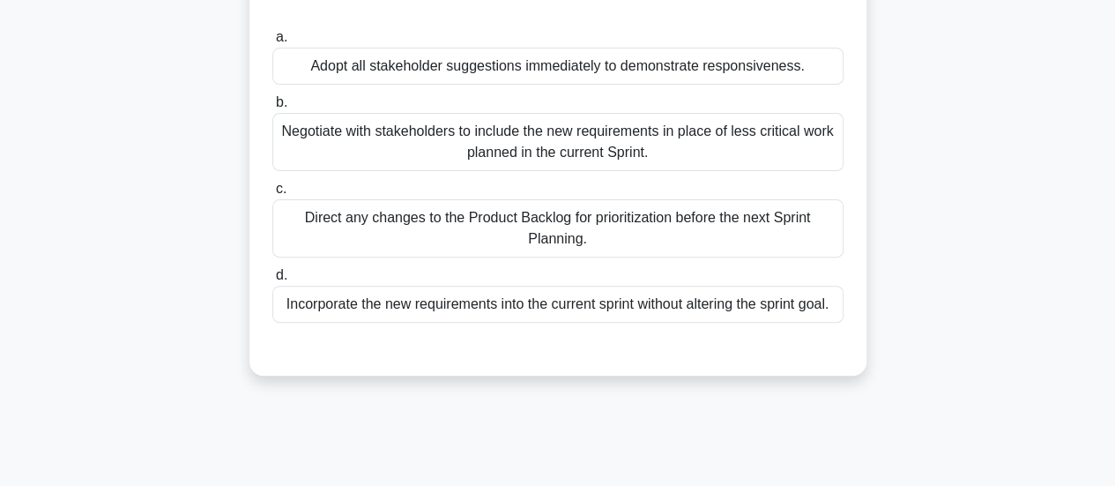
click at [528, 218] on div "Direct any changes to the Product Backlog for prioritization before the next Sp…" at bounding box center [557, 228] width 571 height 58
click at [272, 195] on input "c. Direct any changes to the Product Backlog for prioritization before the next…" at bounding box center [272, 188] width 0 height 11
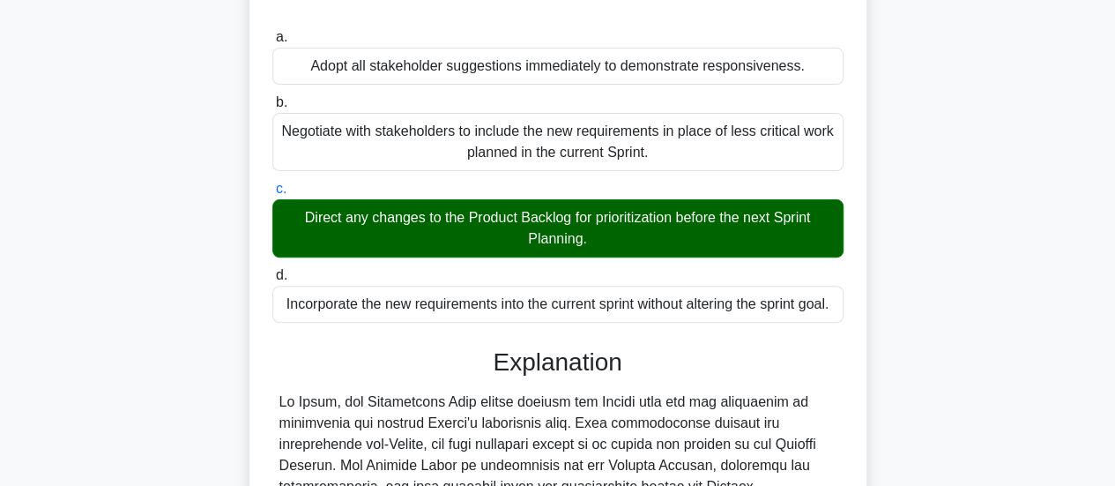
scroll to position [617, 0]
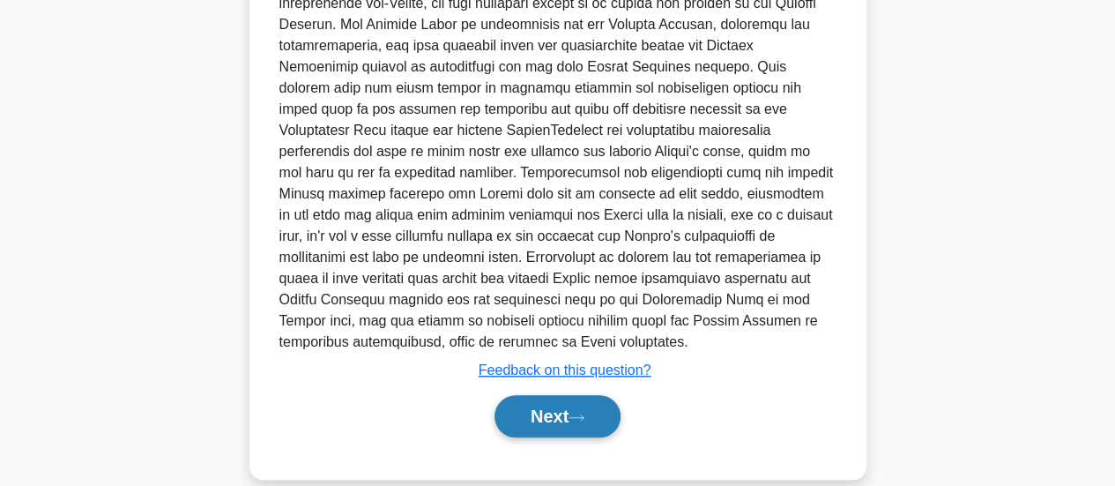
click at [546, 410] on button "Next" at bounding box center [557, 416] width 126 height 42
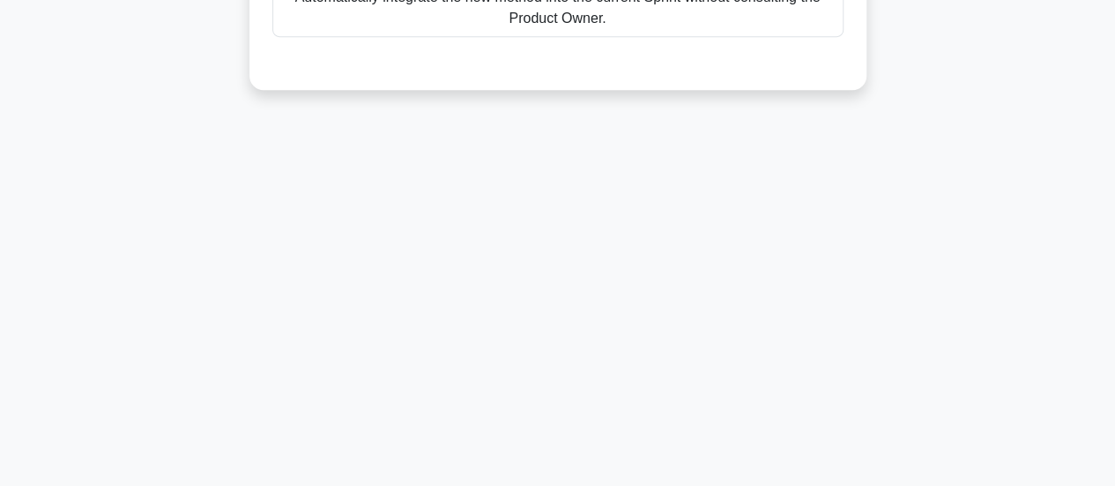
scroll to position [114, 0]
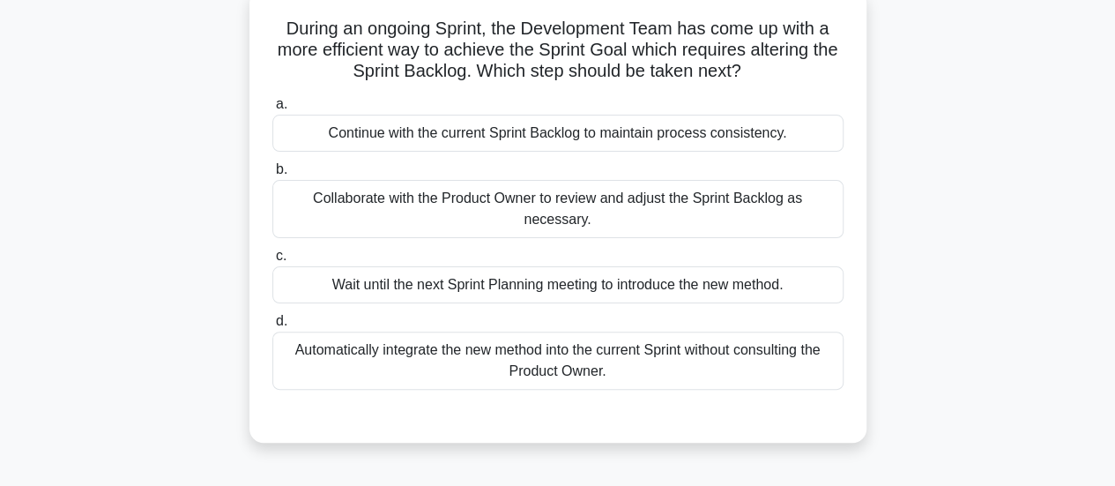
drag, startPoint x: 654, startPoint y: 342, endPoint x: 233, endPoint y: 33, distance: 522.5
click at [233, 33] on div "During an ongoing Sprint, the Development Team has come up with a more efficien…" at bounding box center [558, 226] width 1004 height 474
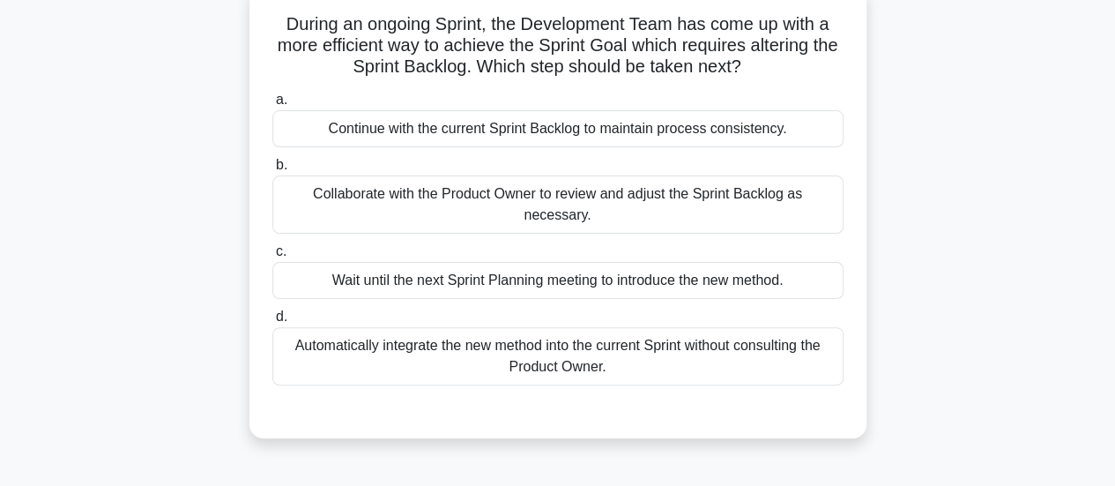
copy div "During an ongoing Sprint, the Development Team has come up with a more efficien…"
click at [535, 188] on div "Collaborate with the Product Owner to review and adjust the Sprint Backlog as n…" at bounding box center [557, 204] width 571 height 58
click at [272, 171] on input "b. Collaborate with the Product Owner to review and adjust the Sprint Backlog a…" at bounding box center [272, 164] width 0 height 11
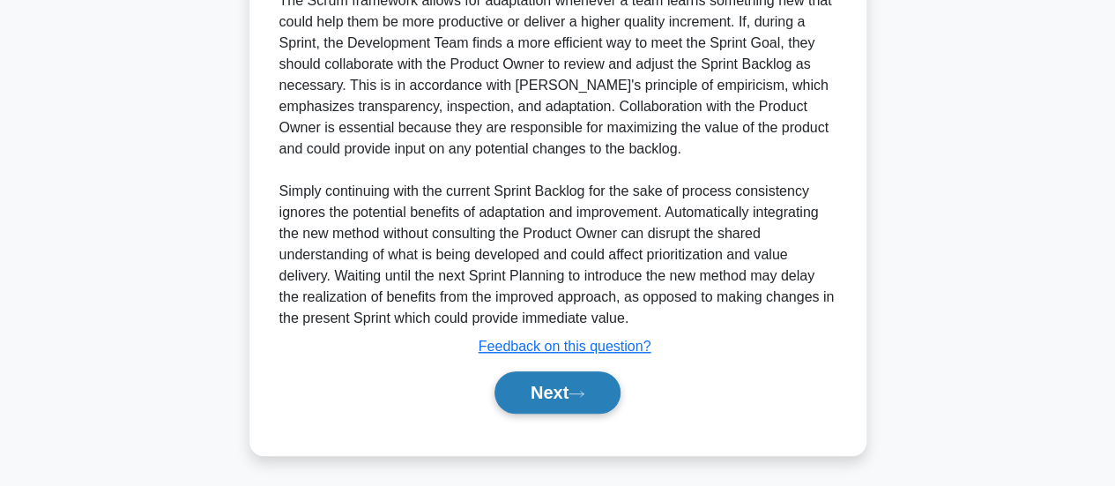
click at [552, 399] on button "Next" at bounding box center [557, 392] width 126 height 42
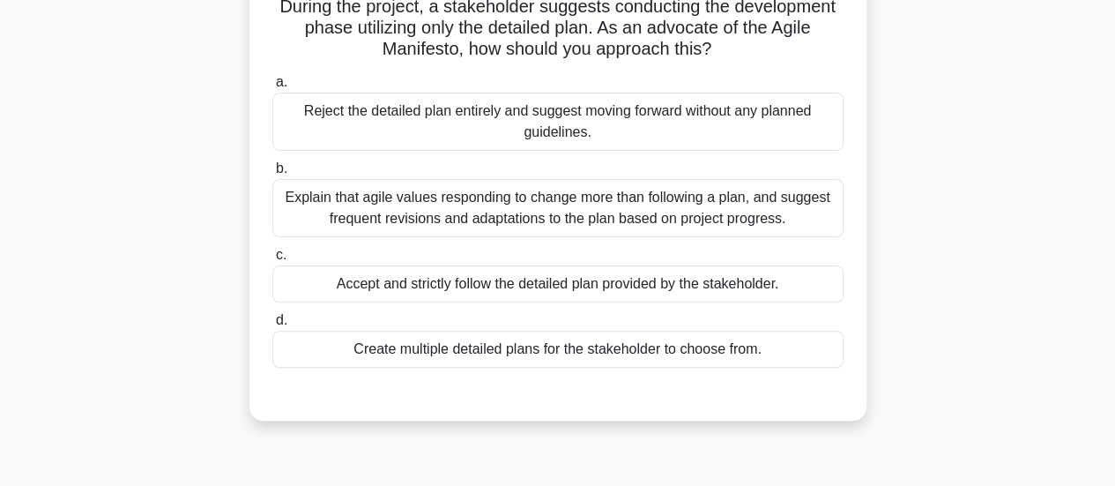
scroll to position [0, 0]
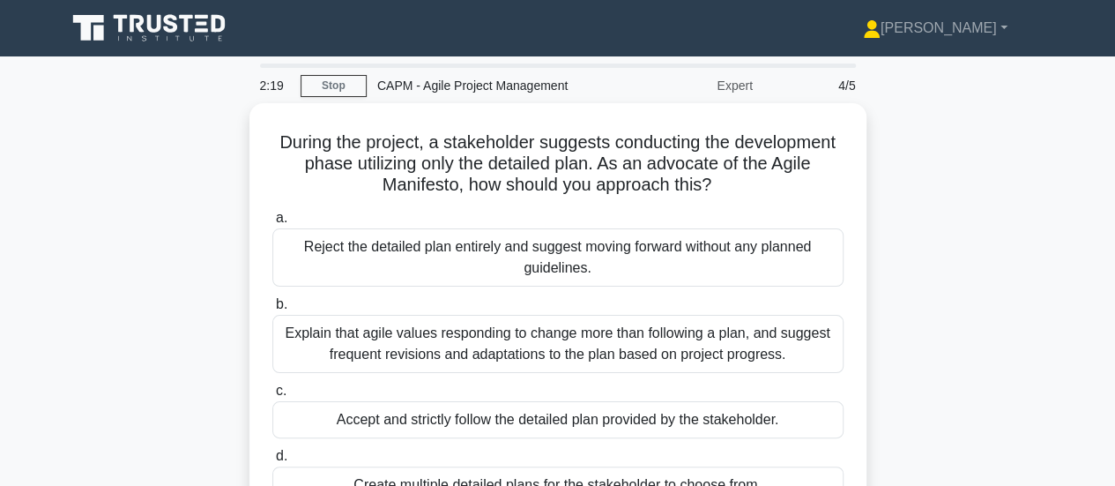
drag, startPoint x: 786, startPoint y: 283, endPoint x: 228, endPoint y: 26, distance: 614.2
click at [228, 26] on body "Mubarak Profile Settings" at bounding box center [557, 476] width 1115 height 952
copy body "Mubarak Profile Settings 2:20 Stop CAPM - Agile Project Management Expert 4/5 D…"
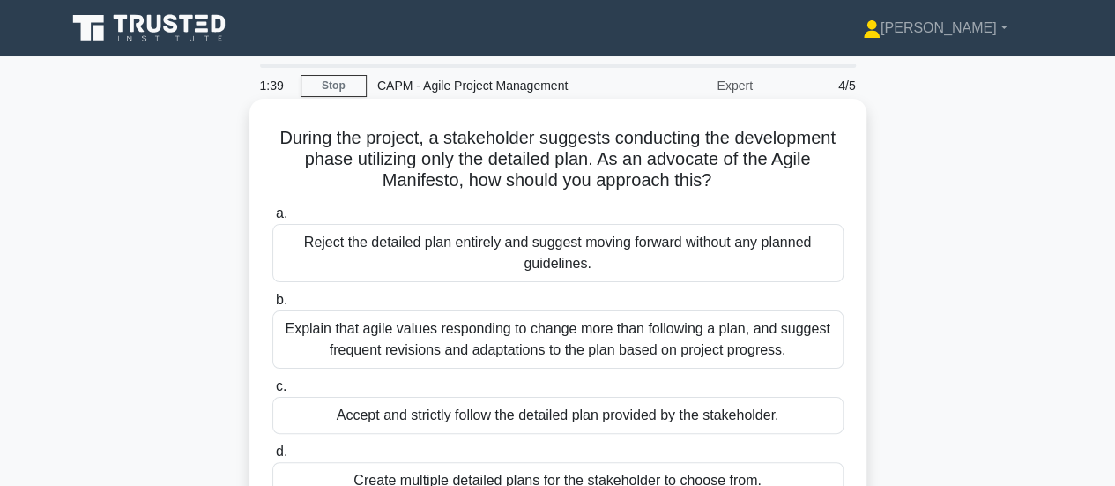
click at [468, 334] on div "Explain that agile values responding to change more than following a plan, and …" at bounding box center [557, 339] width 571 height 58
click at [272, 306] on input "b. Explain that agile values responding to change more than following a plan, a…" at bounding box center [272, 299] width 0 height 11
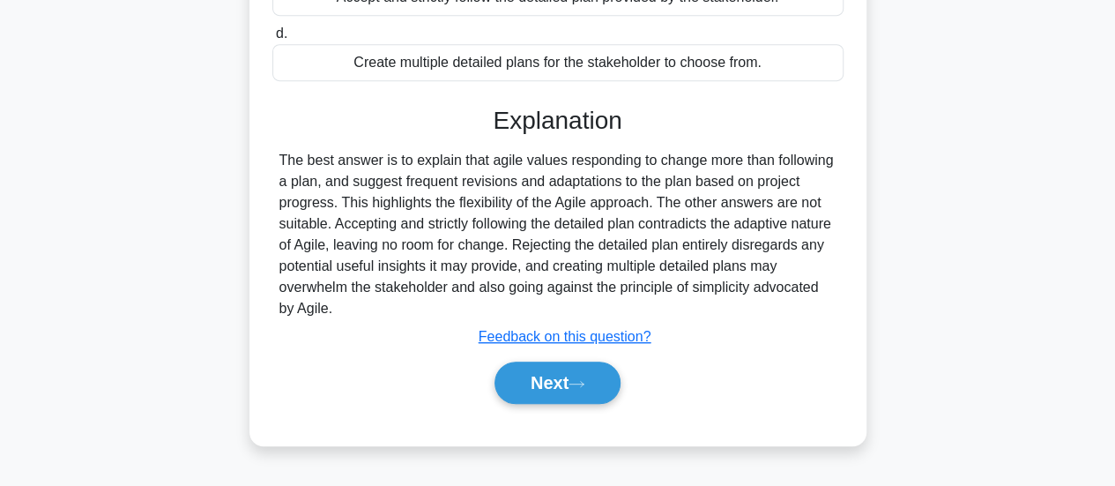
scroll to position [466, 0]
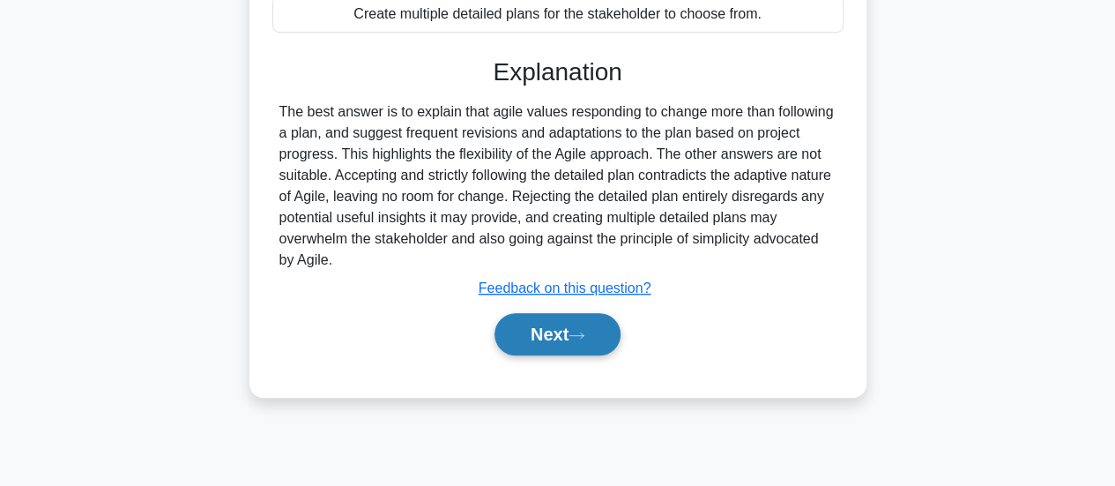
click at [562, 337] on button "Next" at bounding box center [557, 334] width 126 height 42
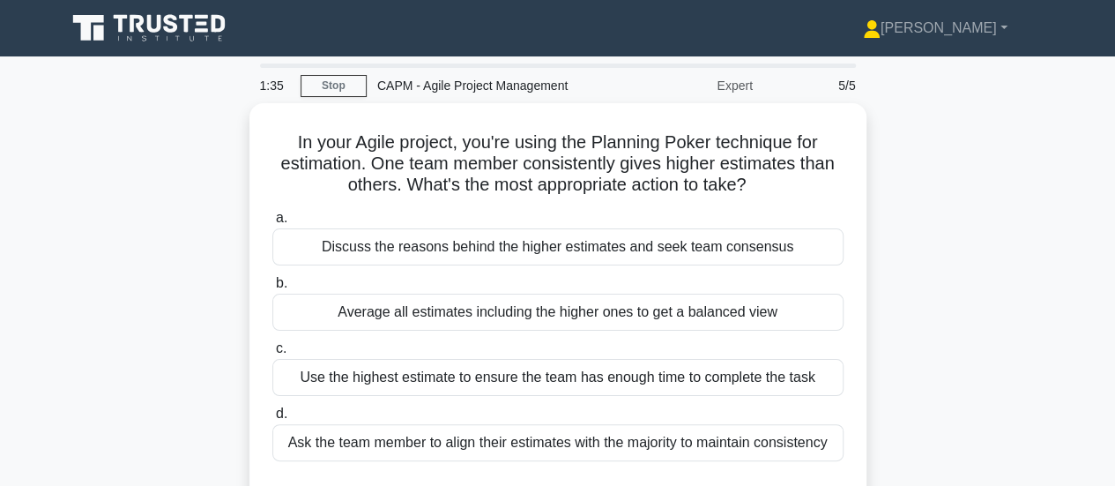
scroll to position [264, 0]
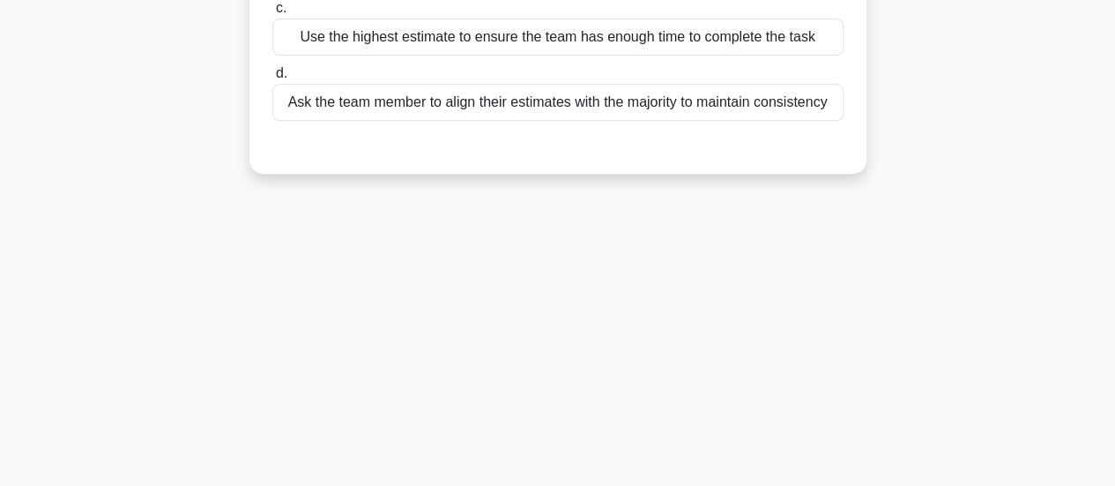
drag, startPoint x: 826, startPoint y: 170, endPoint x: 767, endPoint y: -4, distance: 184.5
click at [767, 0] on html "Mubarak Profile Settings Profile" at bounding box center [557, 136] width 1115 height 952
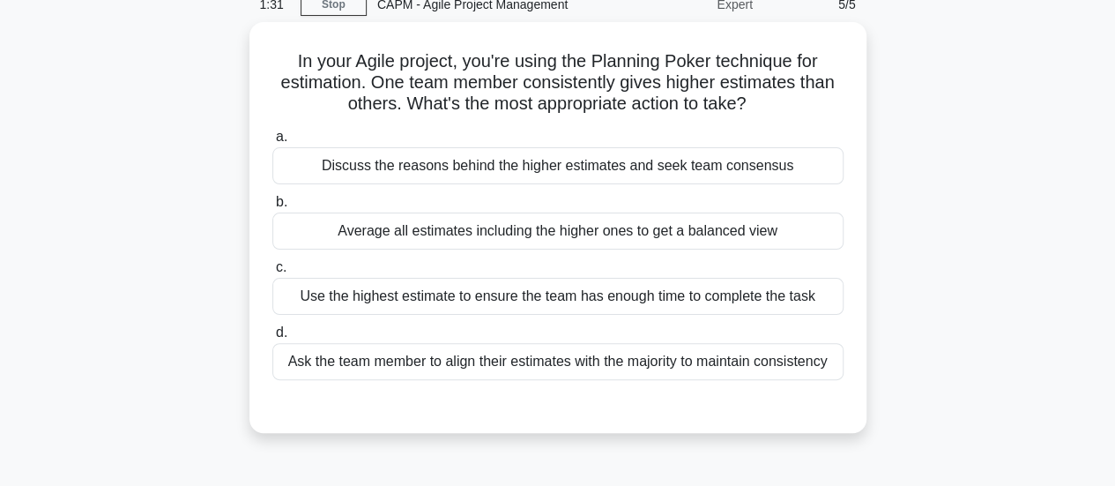
scroll to position [0, 0]
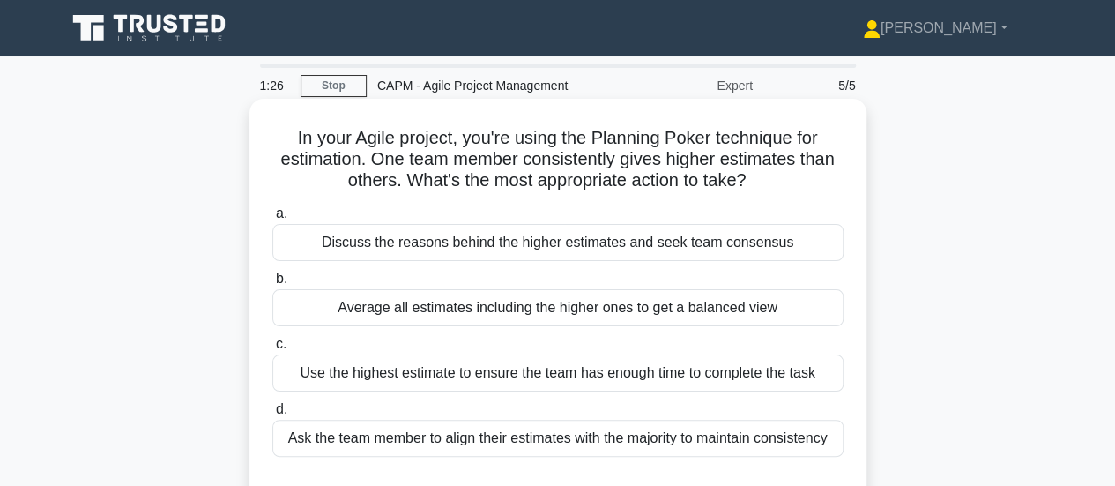
drag, startPoint x: 841, startPoint y: 269, endPoint x: 258, endPoint y: 122, distance: 600.5
click at [258, 122] on div "In your Agile project, you're using the Planning Poker technique for estimation…" at bounding box center [557, 304] width 603 height 397
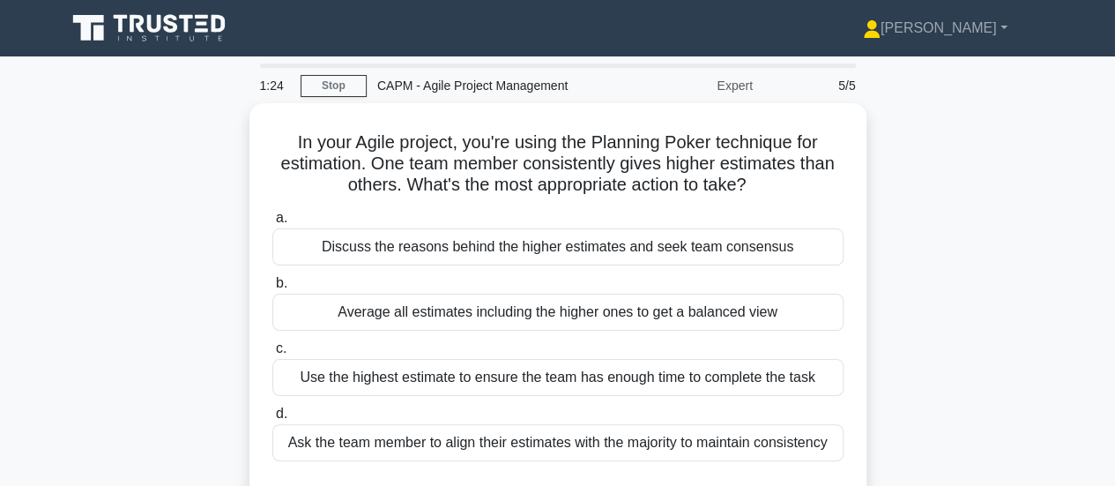
copy div "In your Agile project, you're using the Planning Poker technique for estimation…"
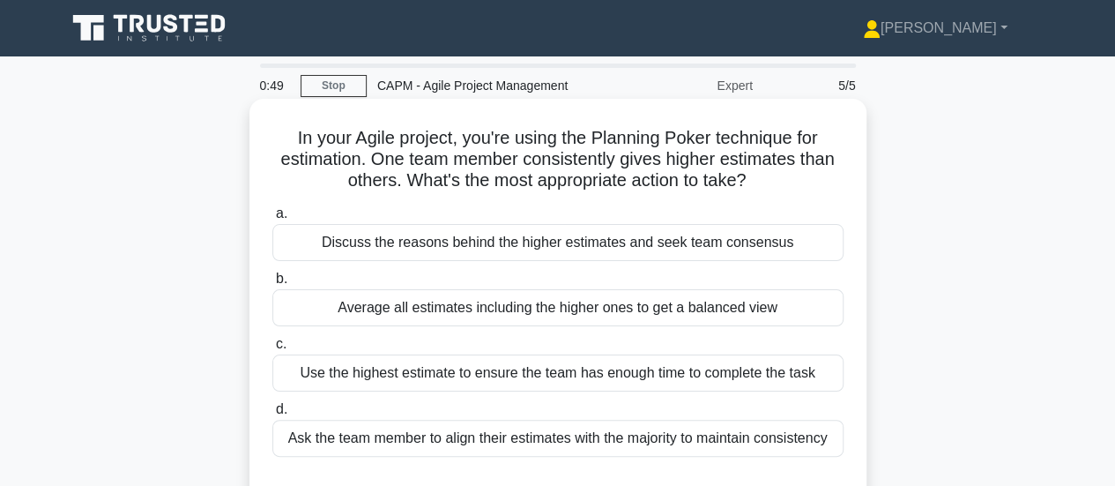
click at [463, 298] on div "Average all estimates including the higher ones to get a balanced view" at bounding box center [557, 307] width 571 height 37
click at [272, 285] on input "b. Average all estimates including the higher ones to get a balanced view" at bounding box center [272, 278] width 0 height 11
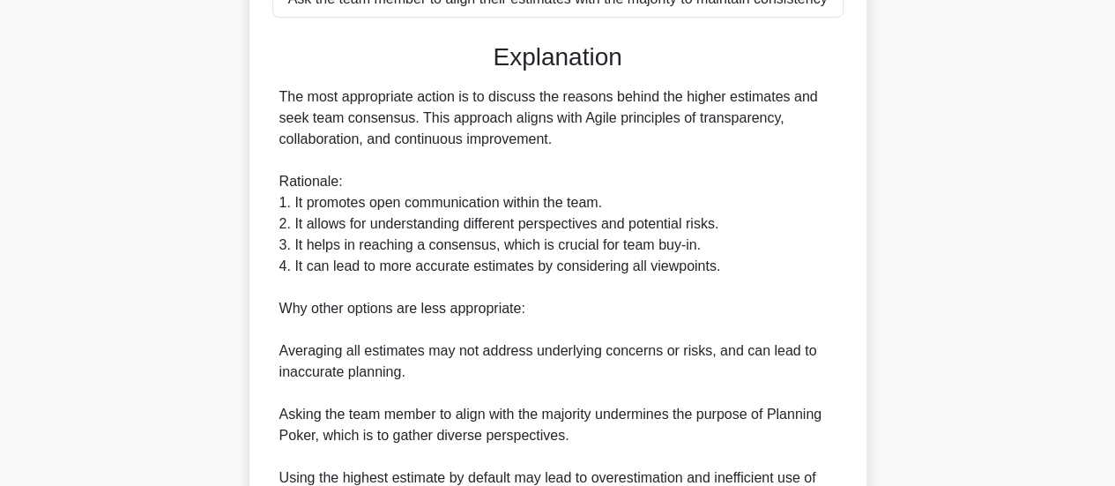
scroll to position [622, 0]
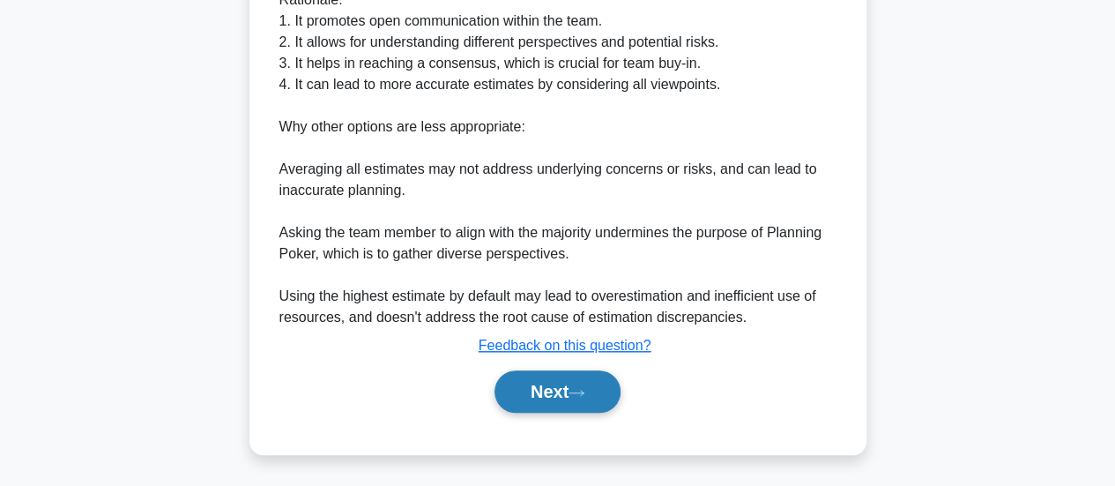
click at [526, 394] on button "Next" at bounding box center [557, 391] width 126 height 42
